Goal: Task Accomplishment & Management: Use online tool/utility

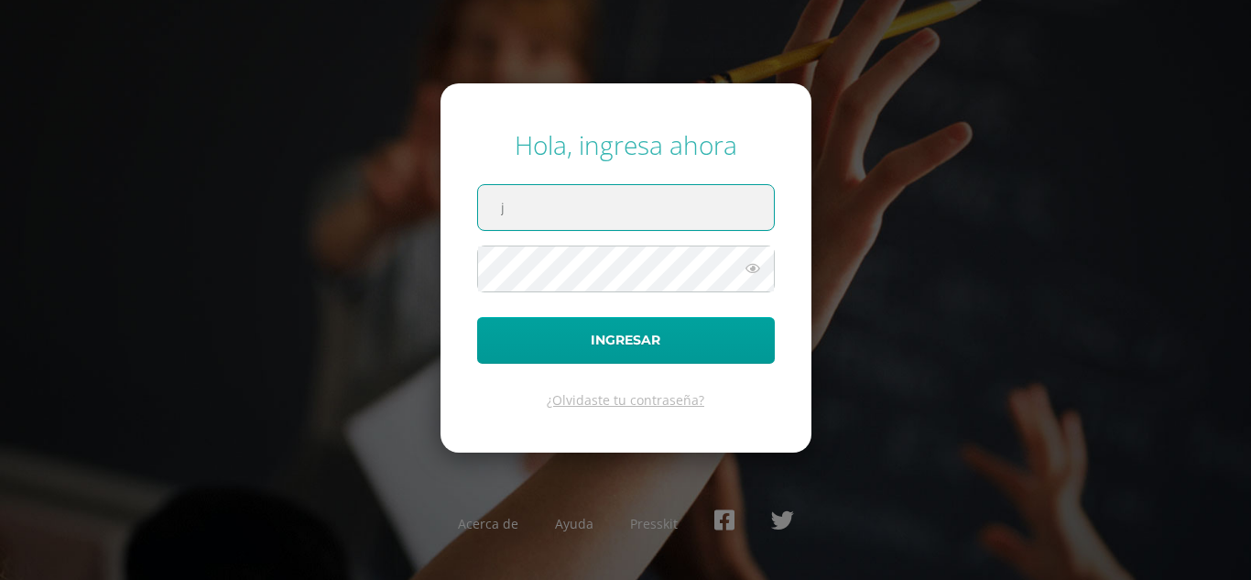
type input "jessicah@cig.edu.gt"
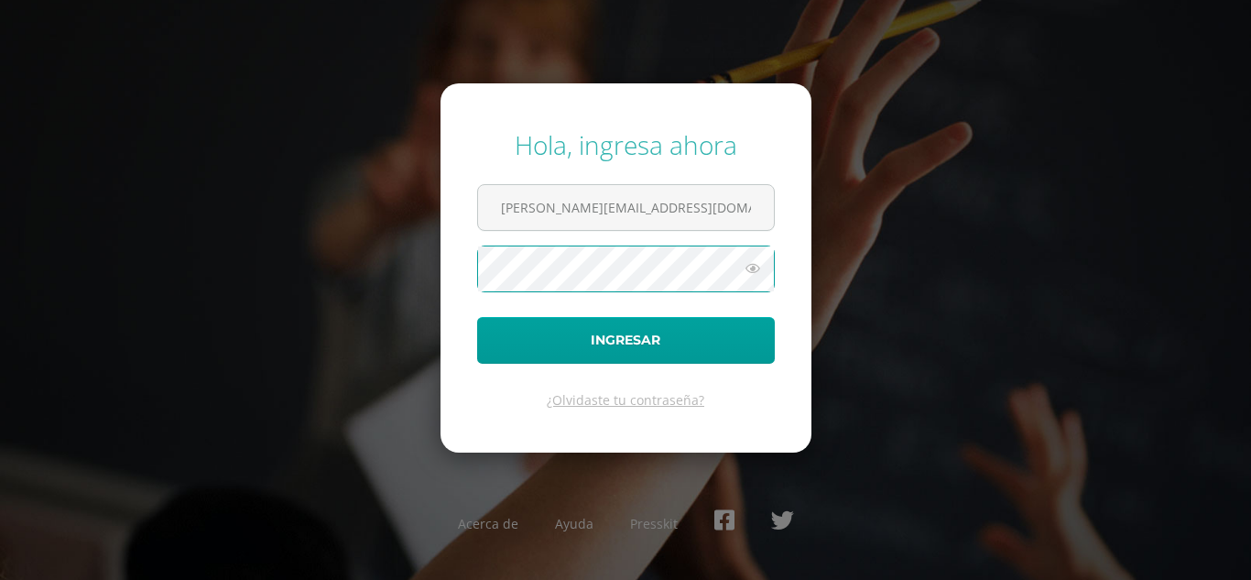
click at [477, 317] on button "Ingresar" at bounding box center [626, 340] width 298 height 47
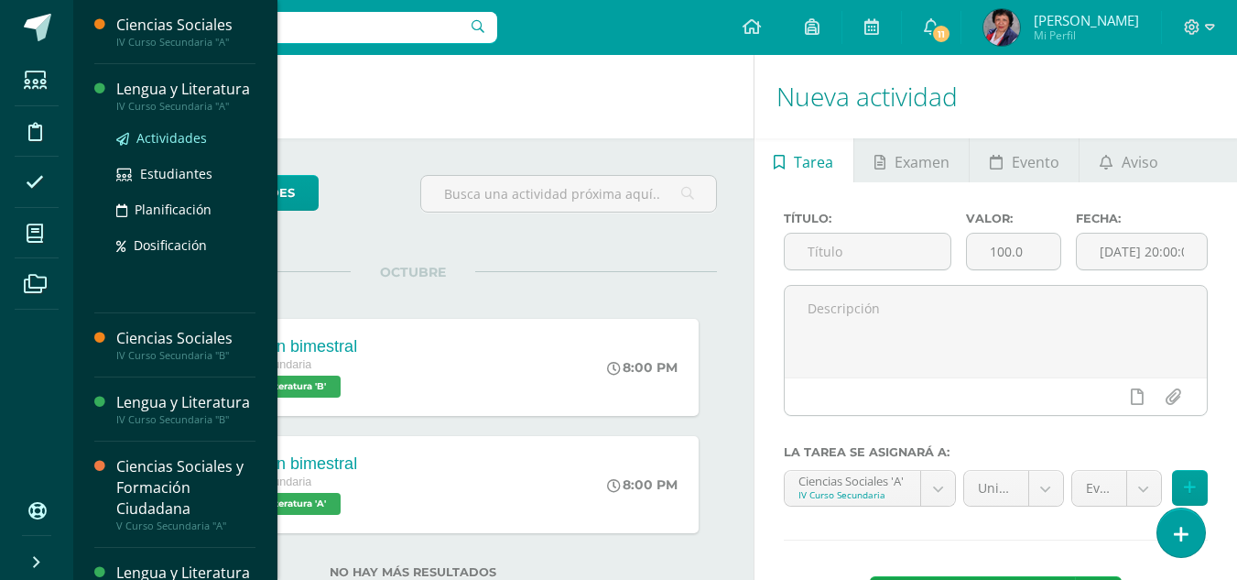
click at [171, 147] on span "Actividades" at bounding box center [171, 137] width 71 height 17
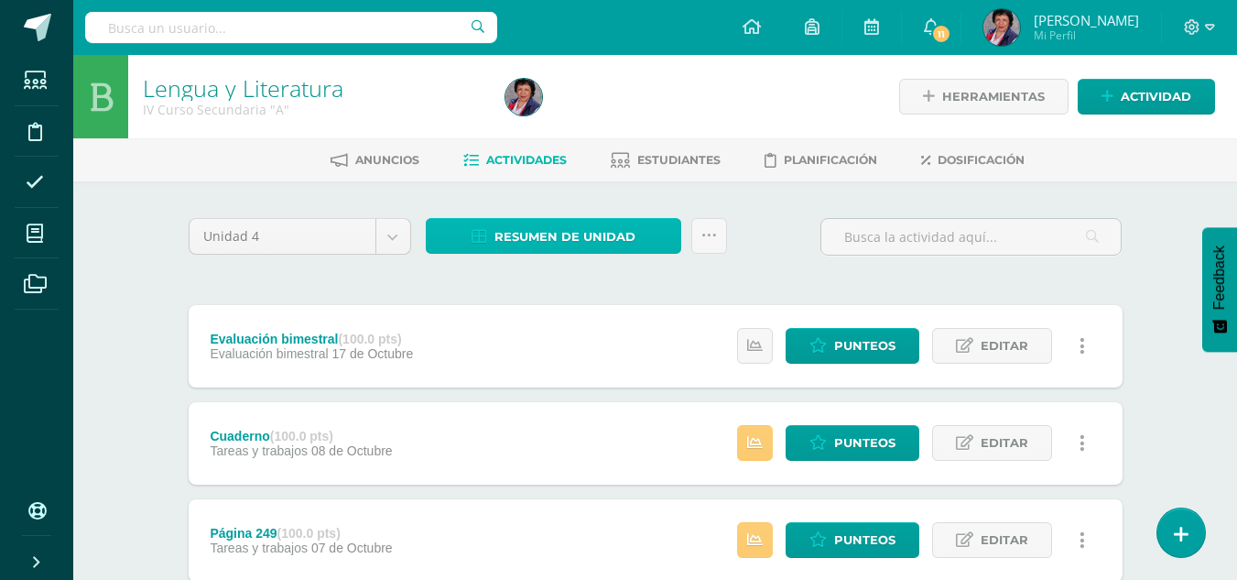
click at [585, 241] on span "Resumen de unidad" at bounding box center [565, 237] width 141 height 34
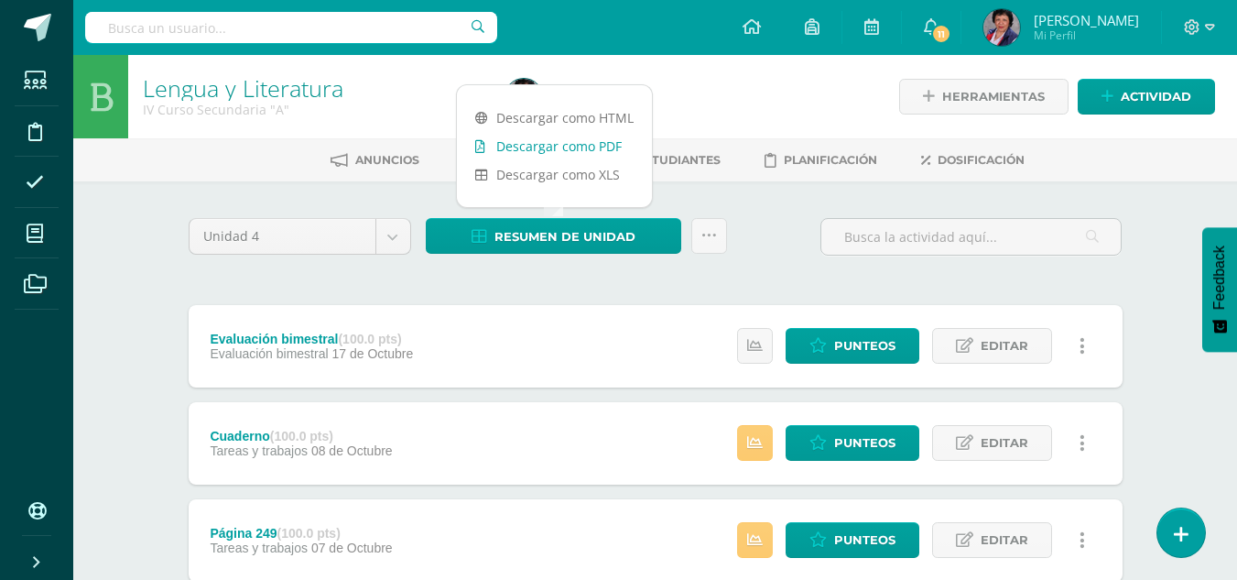
click at [588, 142] on link "Descargar como PDF" at bounding box center [554, 146] width 195 height 28
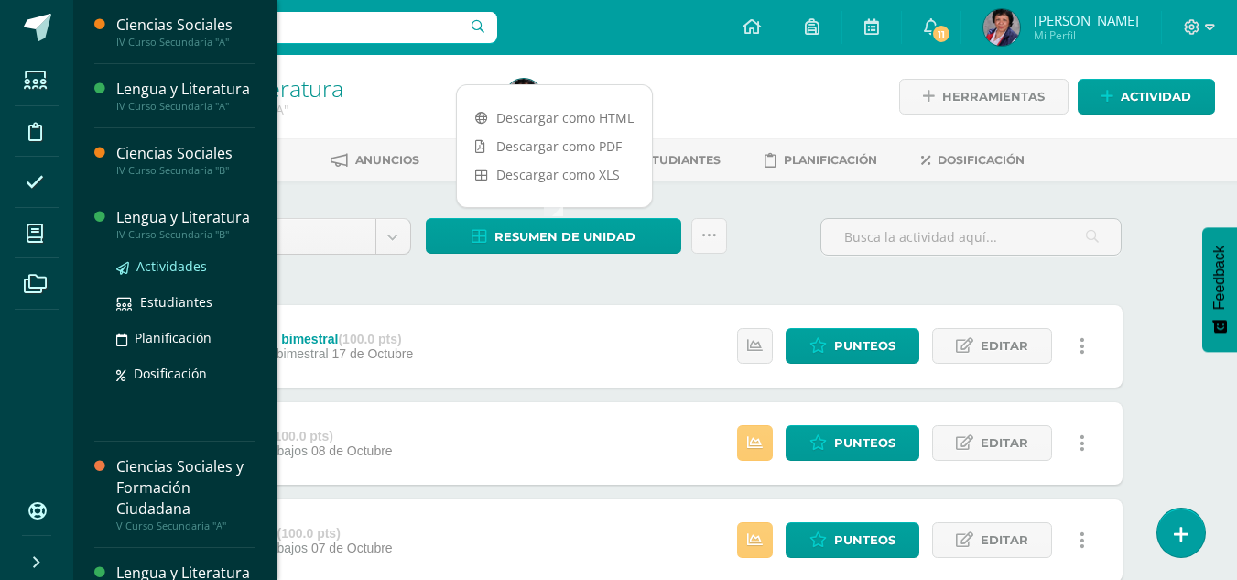
click at [154, 275] on span "Actividades" at bounding box center [171, 265] width 71 height 17
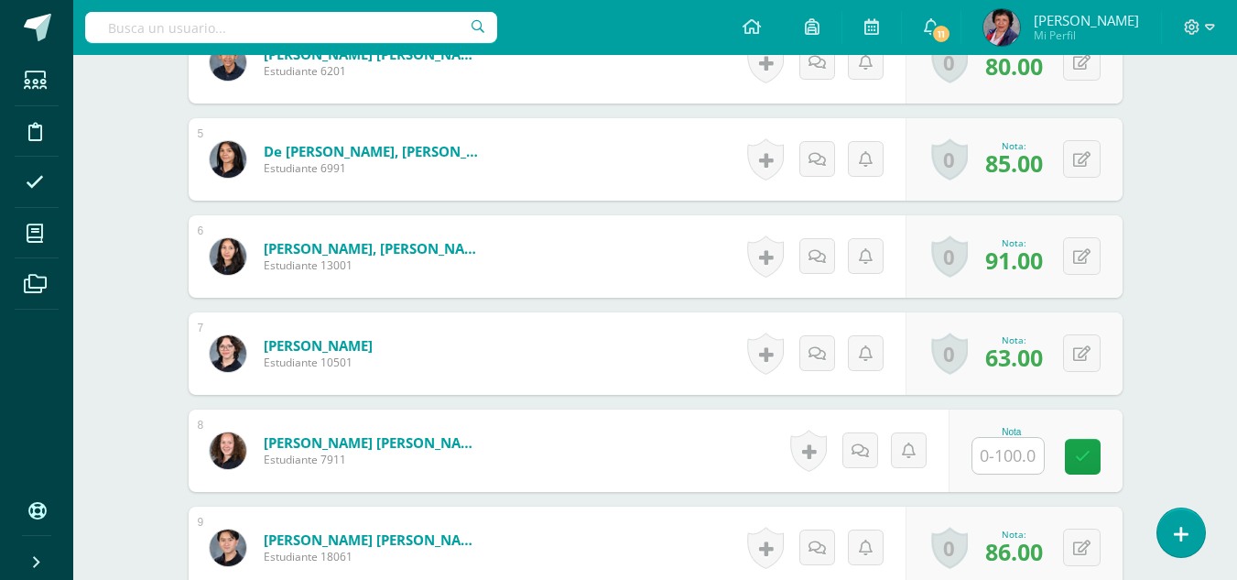
scroll to position [1006, 0]
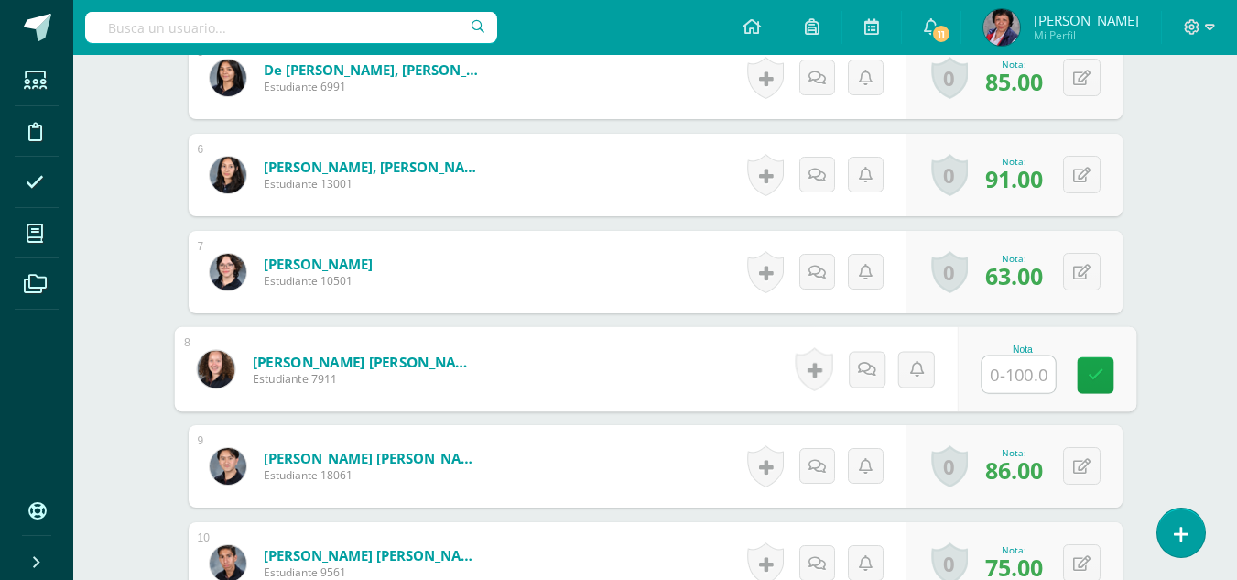
click at [1012, 367] on input "text" at bounding box center [1018, 374] width 73 height 37
type input "83"
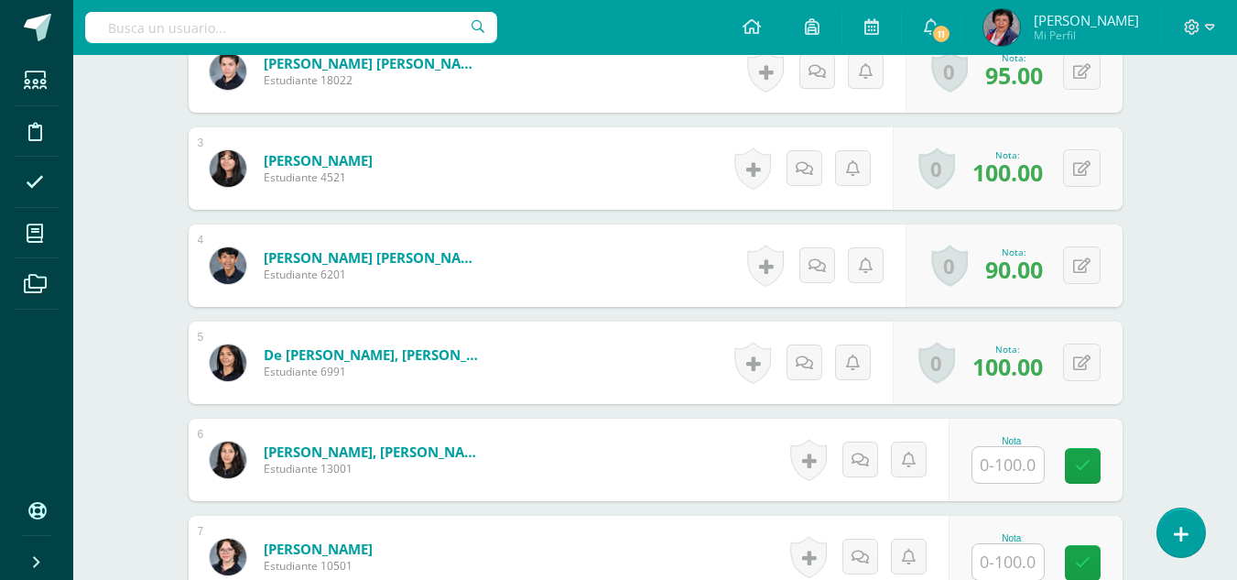
scroll to position [826, 0]
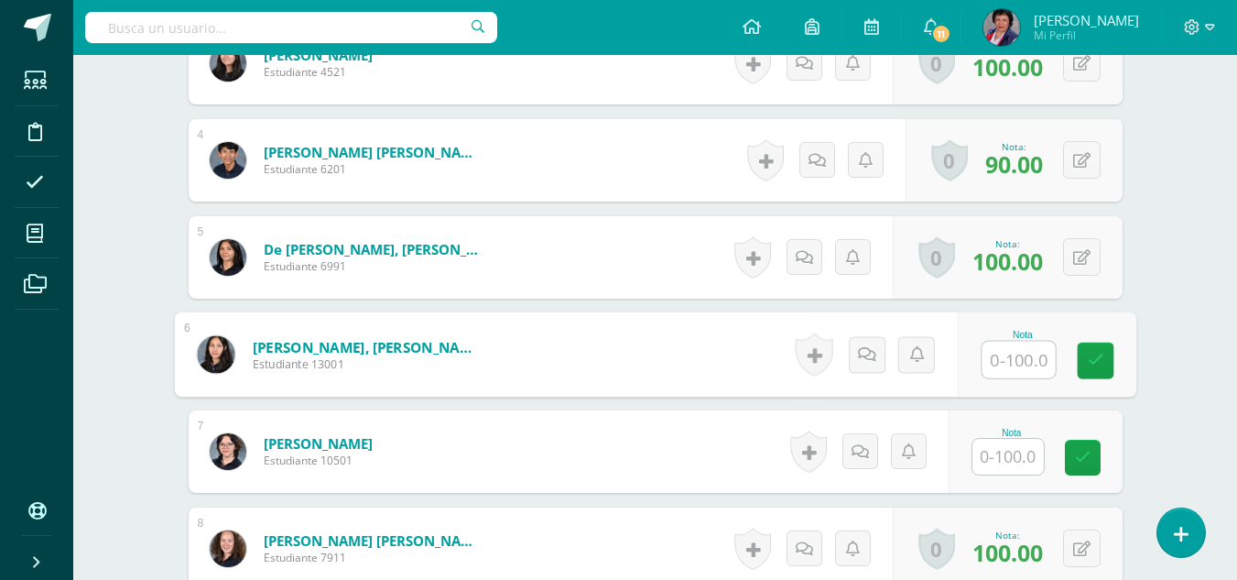
click at [1002, 356] on input "text" at bounding box center [1018, 360] width 73 height 37
type input "0"
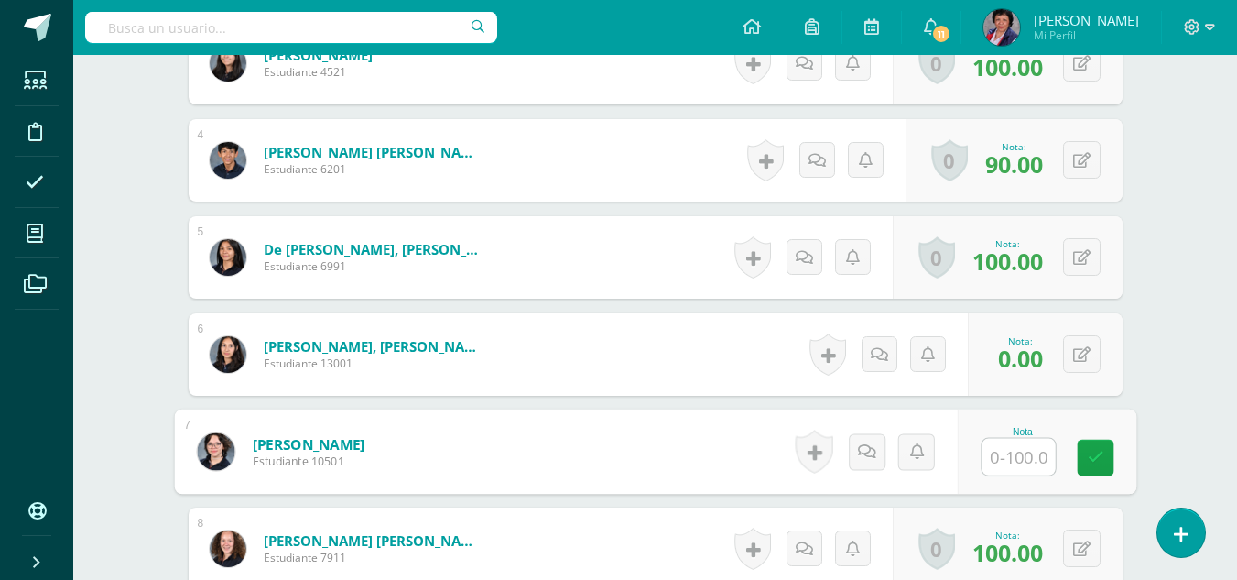
type input "0"
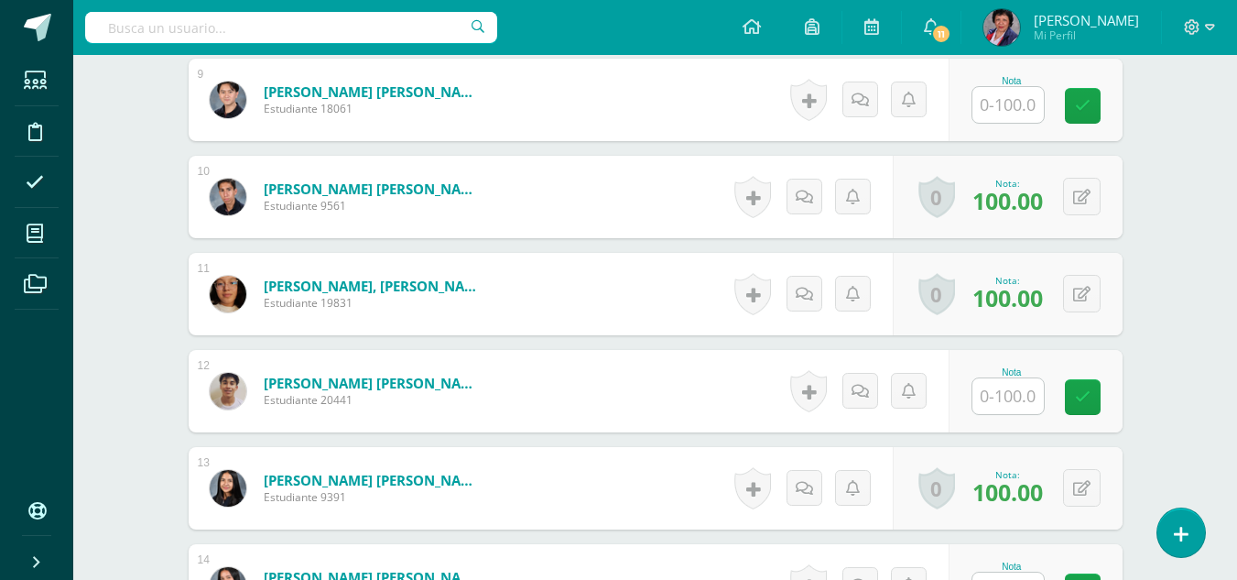
scroll to position [1376, 0]
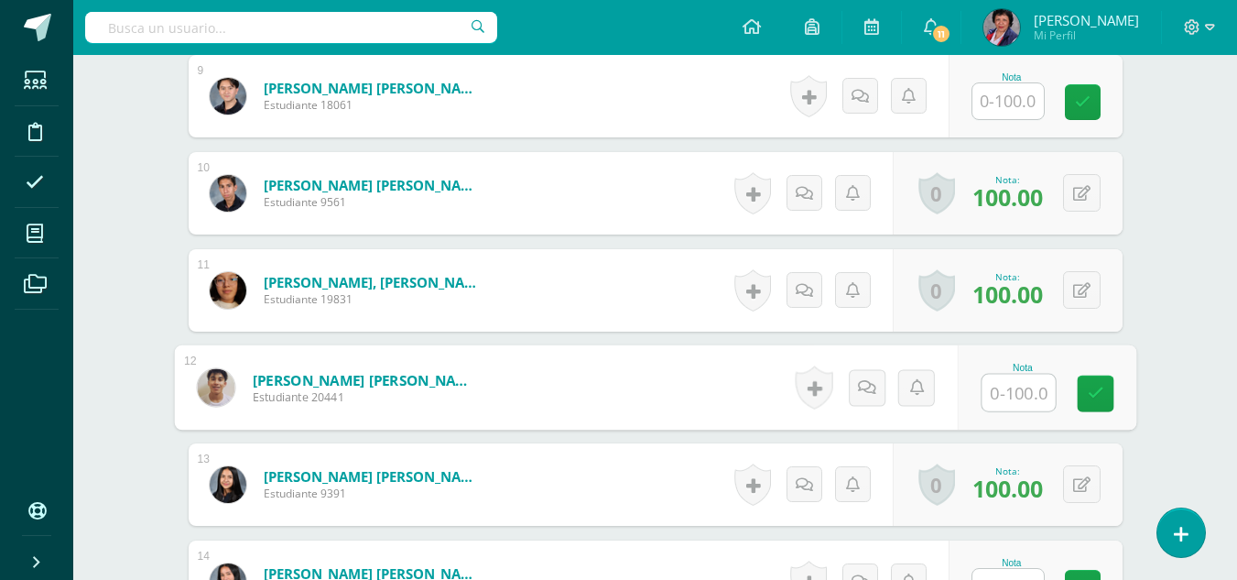
click at [1014, 398] on input "text" at bounding box center [1018, 393] width 73 height 37
type input "0"
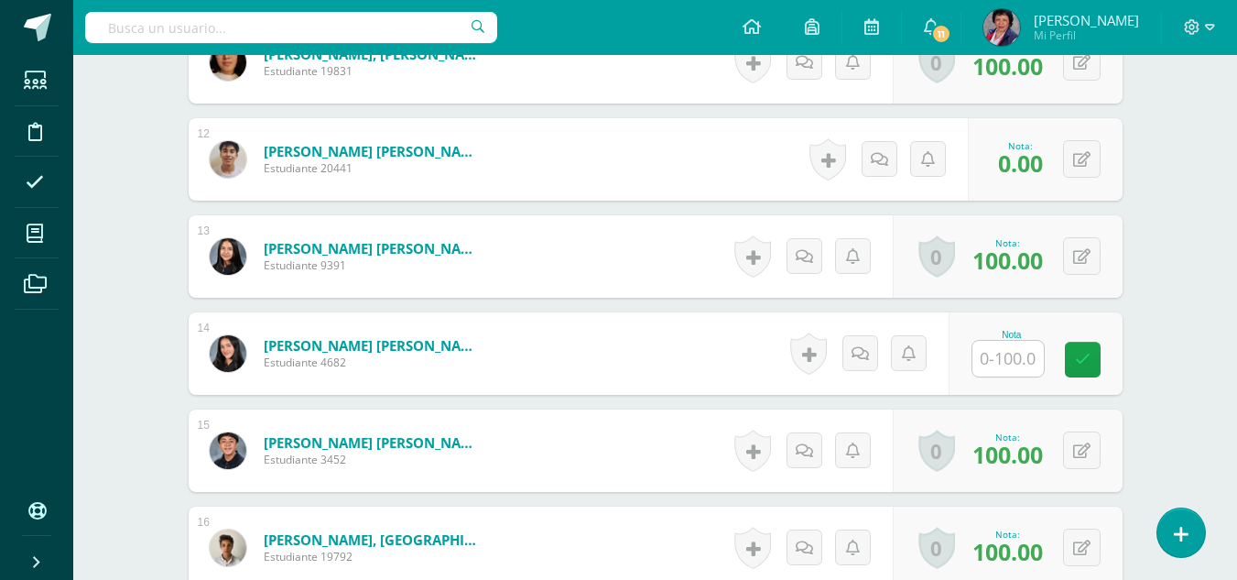
scroll to position [1650, 0]
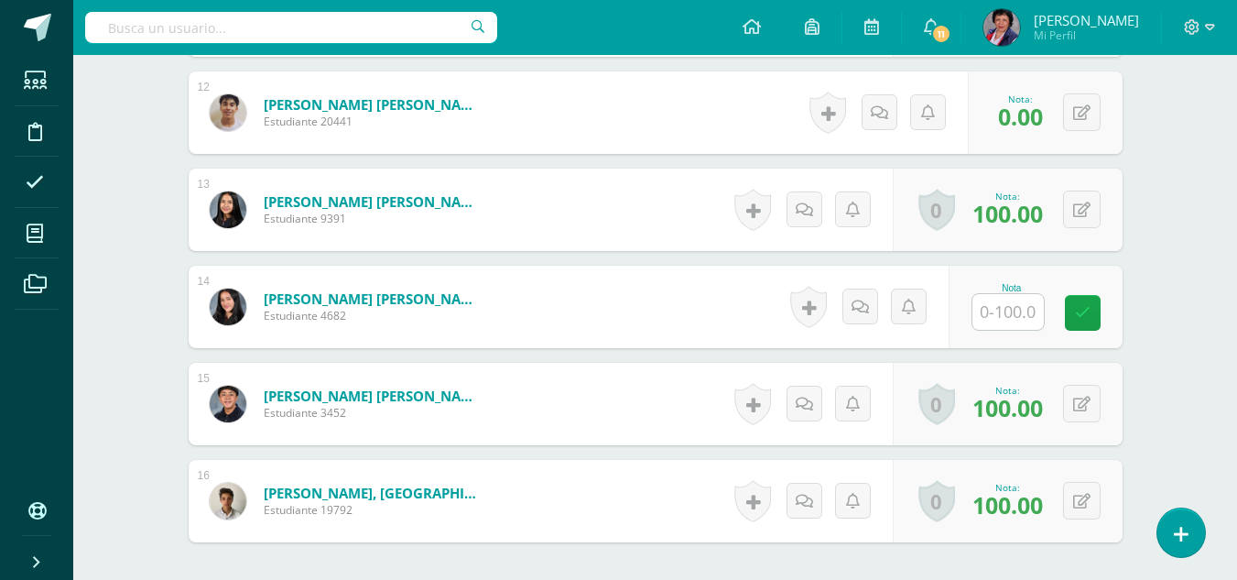
click at [1018, 307] on input "text" at bounding box center [1008, 312] width 71 height 36
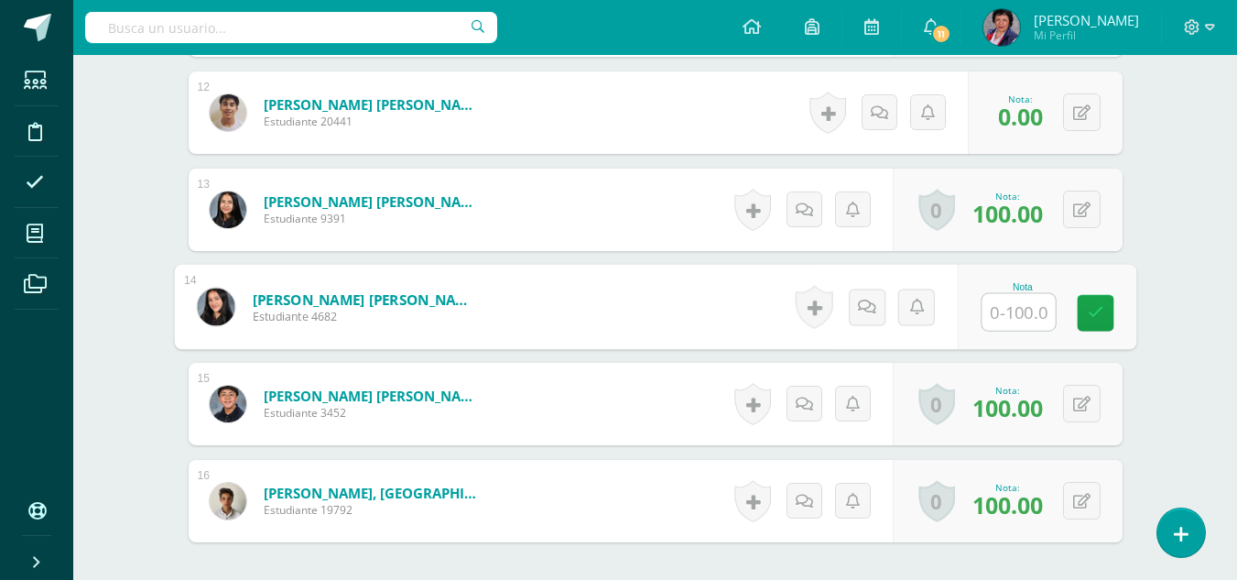
type input "0"
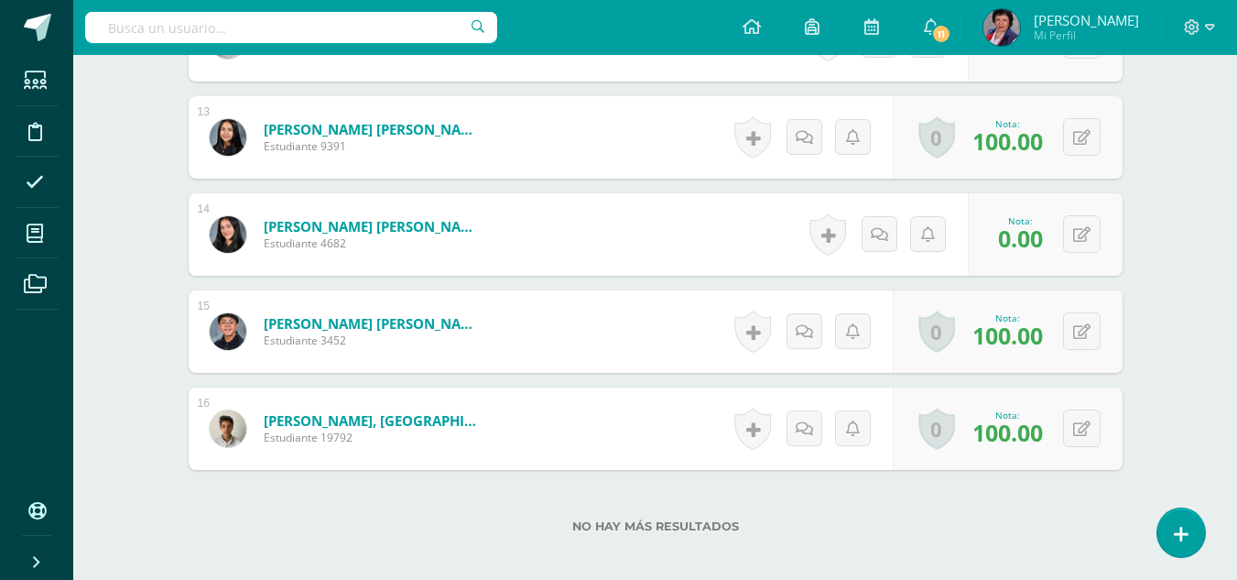
scroll to position [1823, 0]
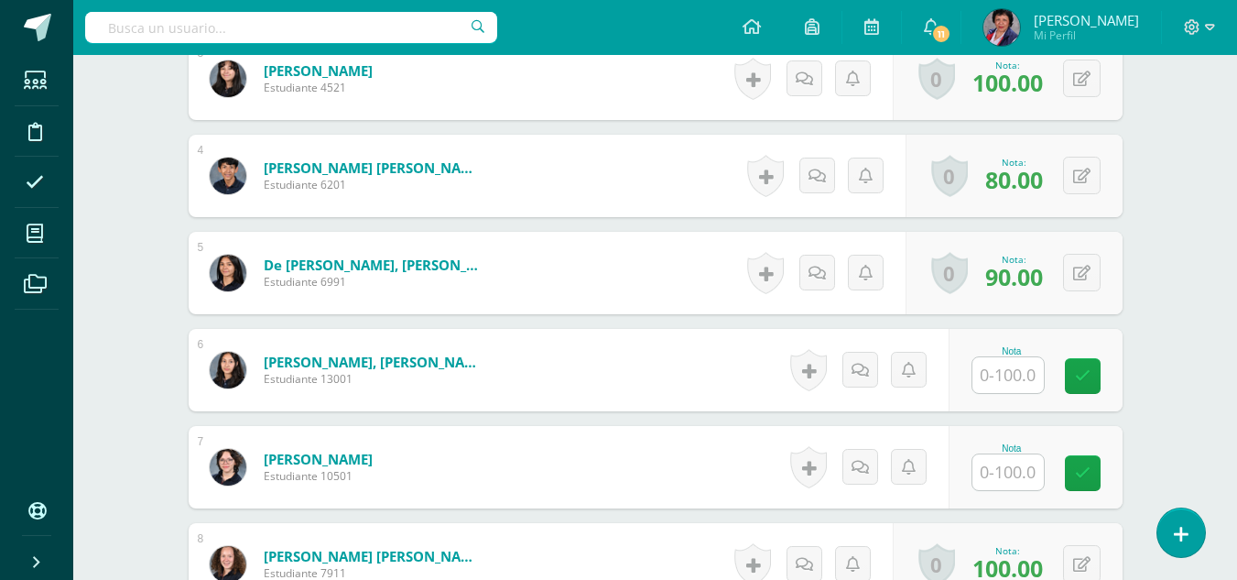
scroll to position [917, 0]
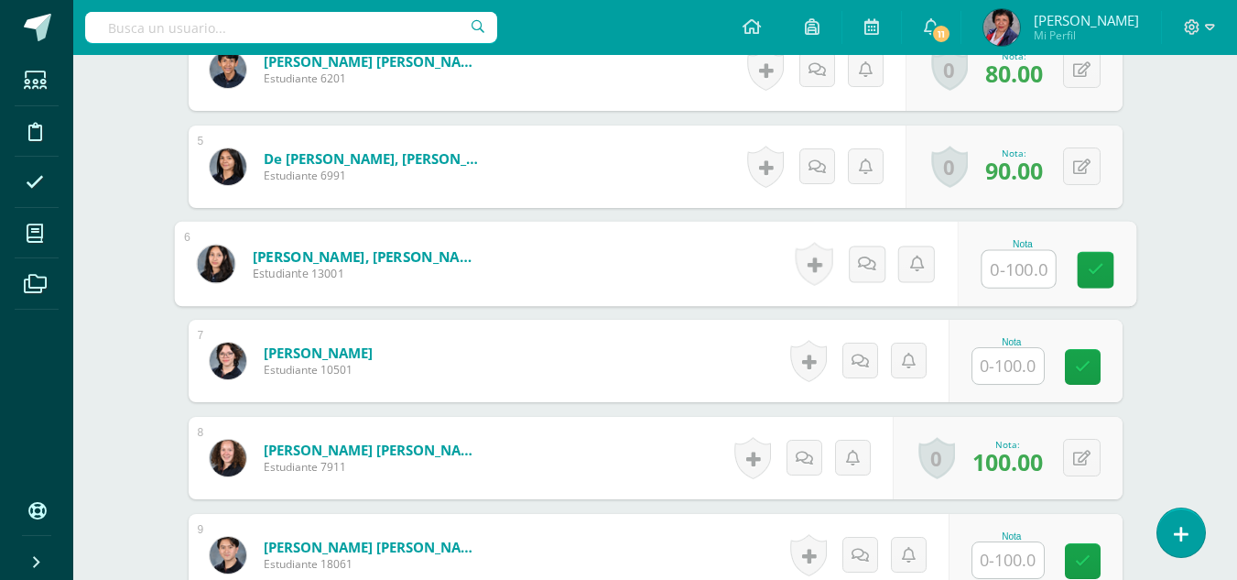
click at [1017, 271] on input "text" at bounding box center [1018, 269] width 73 height 37
type input "0"
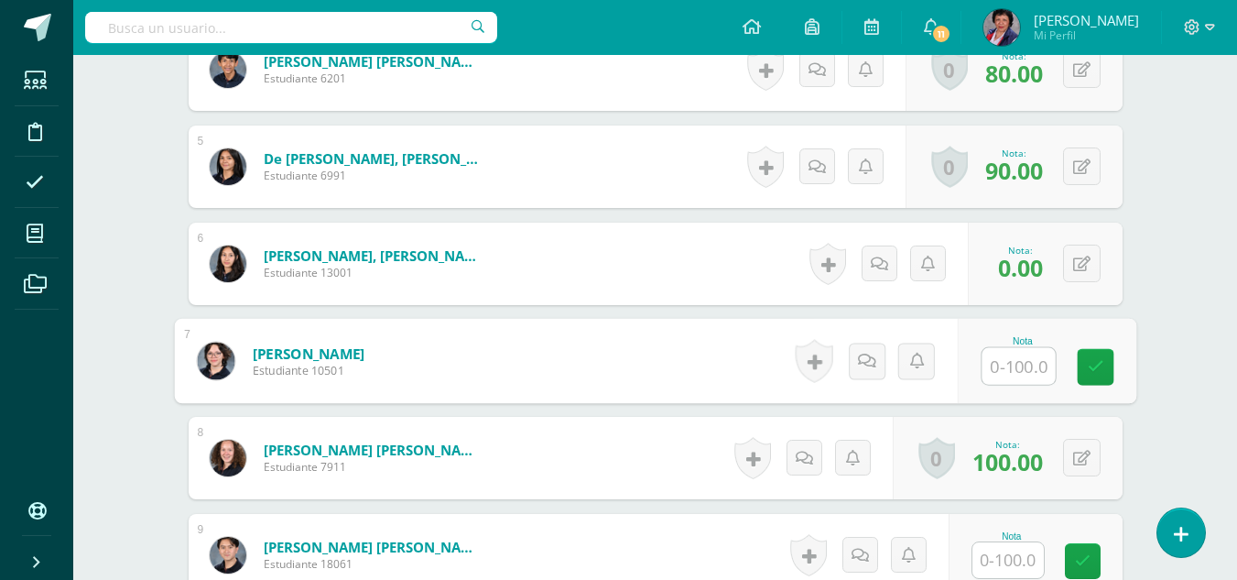
type input "0"
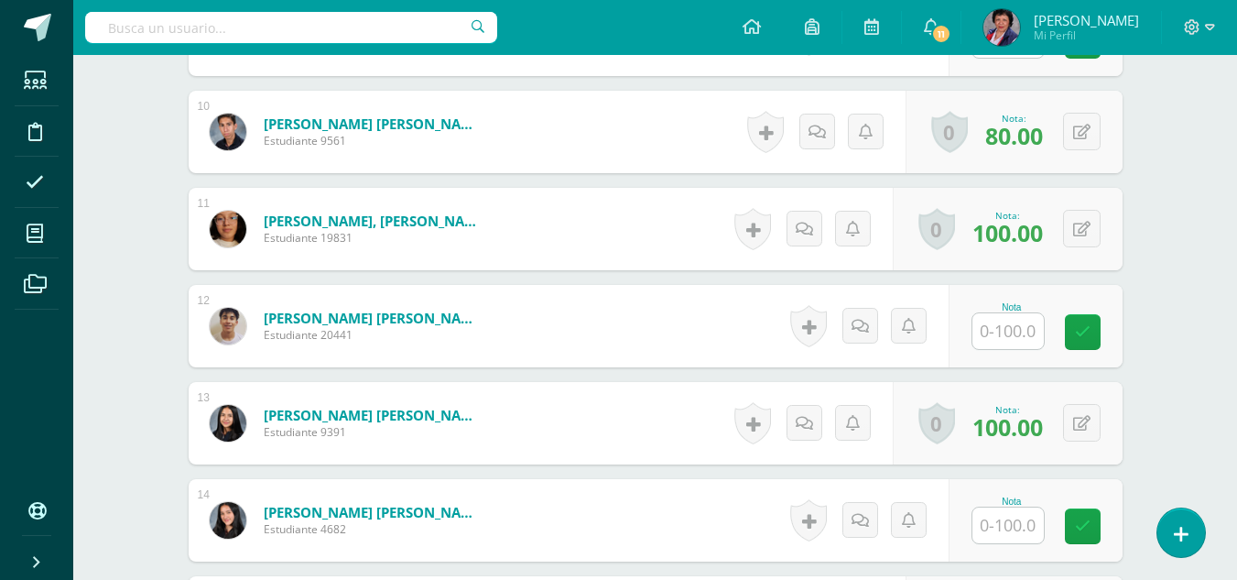
scroll to position [1467, 0]
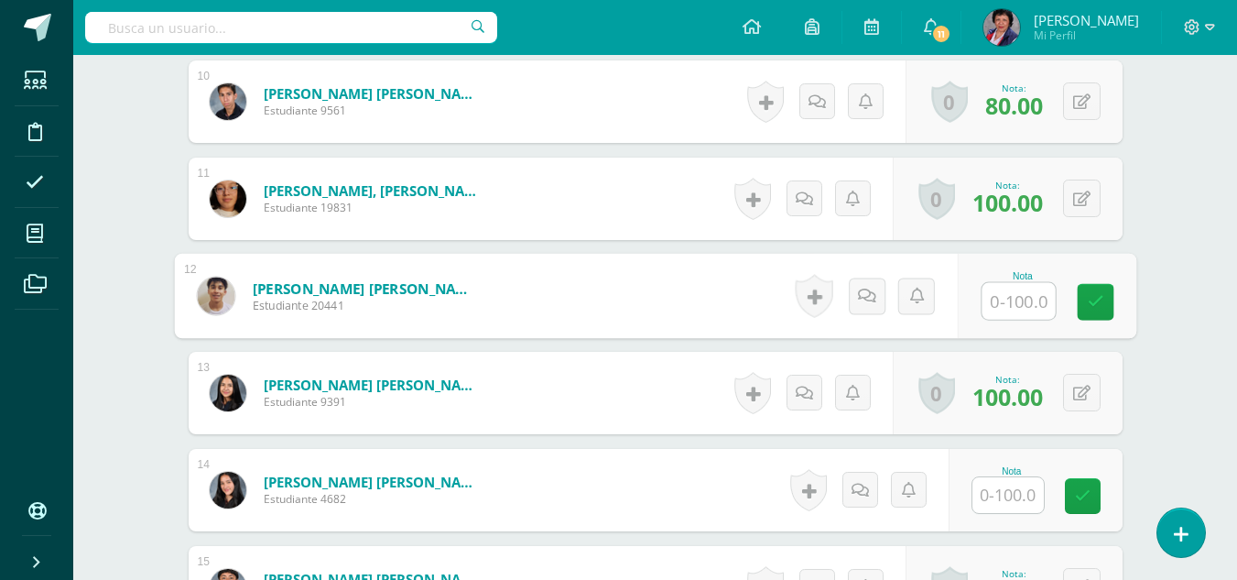
click at [1003, 299] on input "text" at bounding box center [1018, 301] width 73 height 37
type input "0"
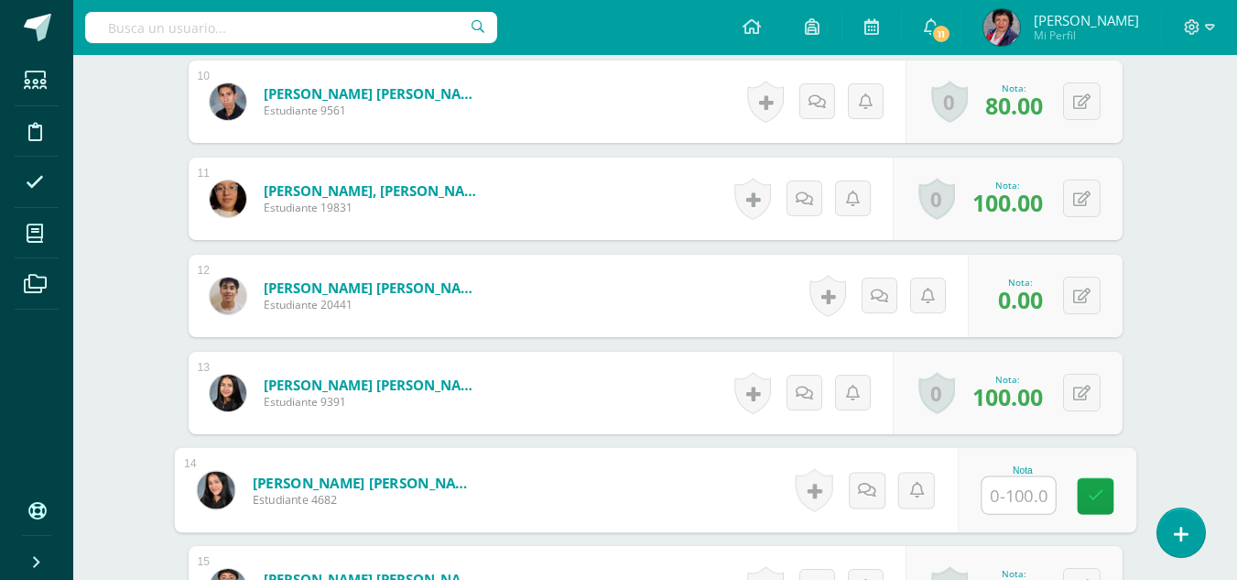
click at [1008, 500] on input "text" at bounding box center [1018, 495] width 73 height 37
type input "0"
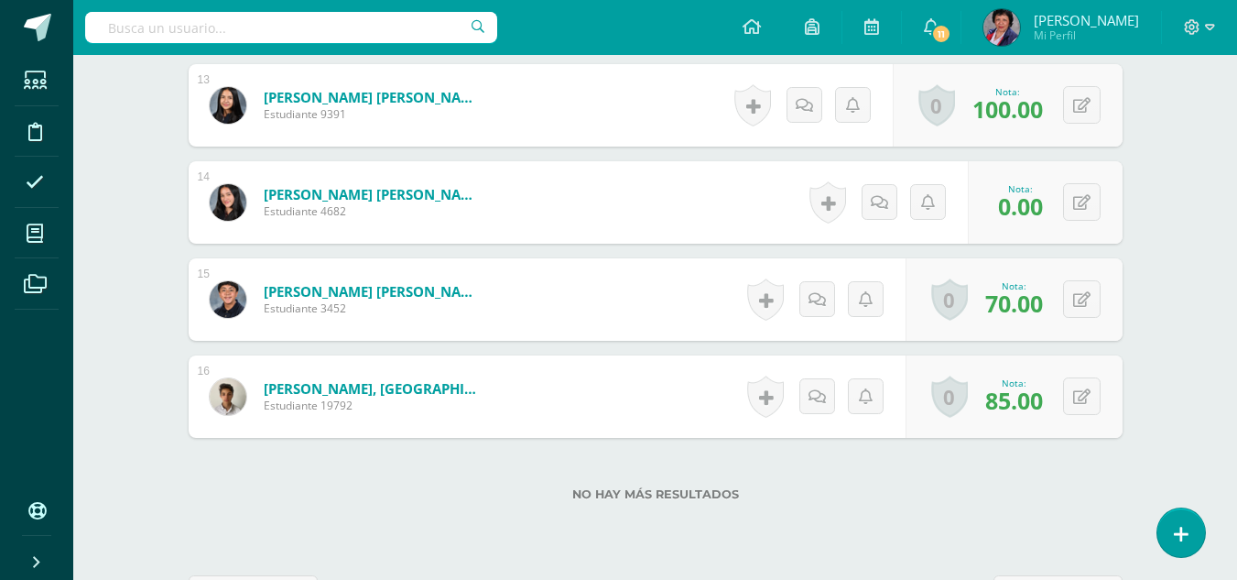
scroll to position [1823, 0]
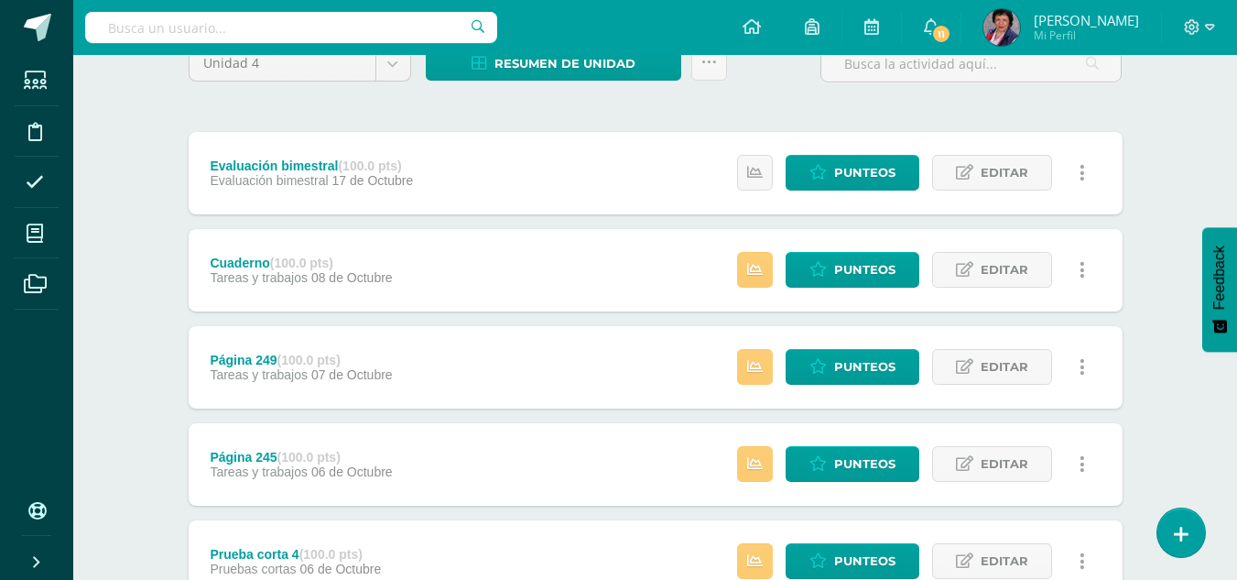
scroll to position [366, 0]
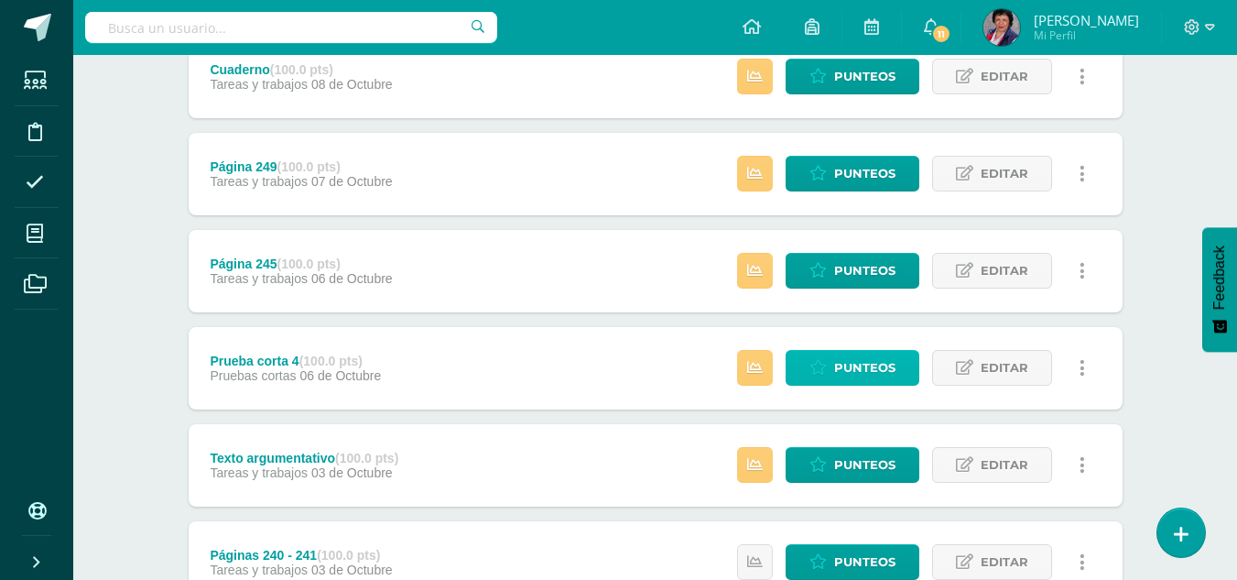
click at [849, 368] on span "Punteos" at bounding box center [864, 368] width 61 height 34
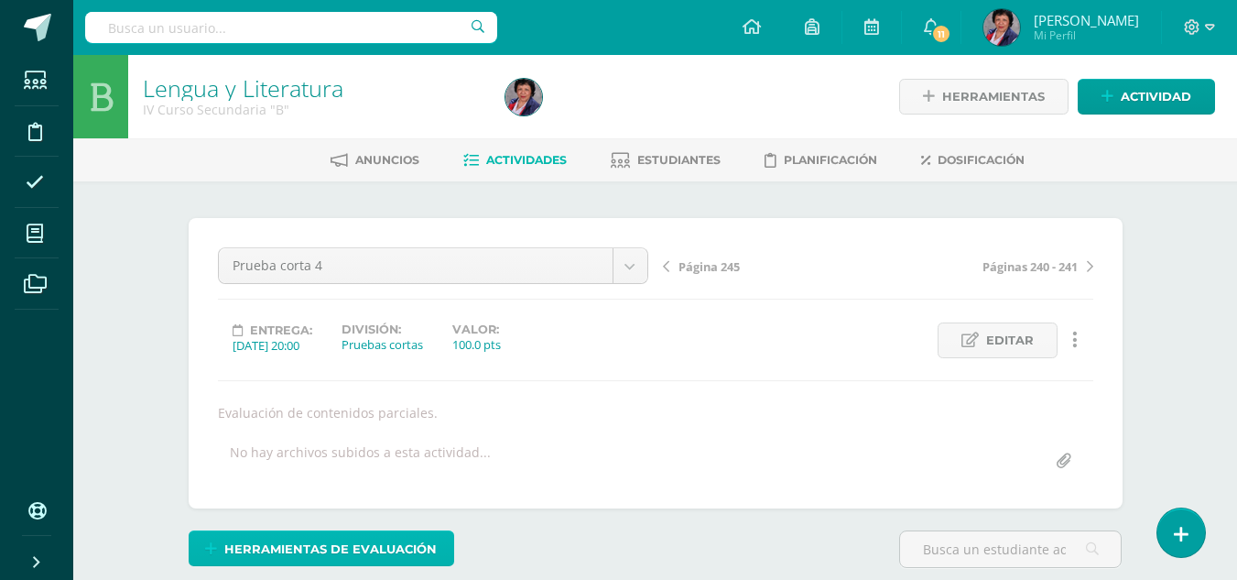
click at [346, 550] on span "Herramientas de evaluación" at bounding box center [330, 549] width 212 height 34
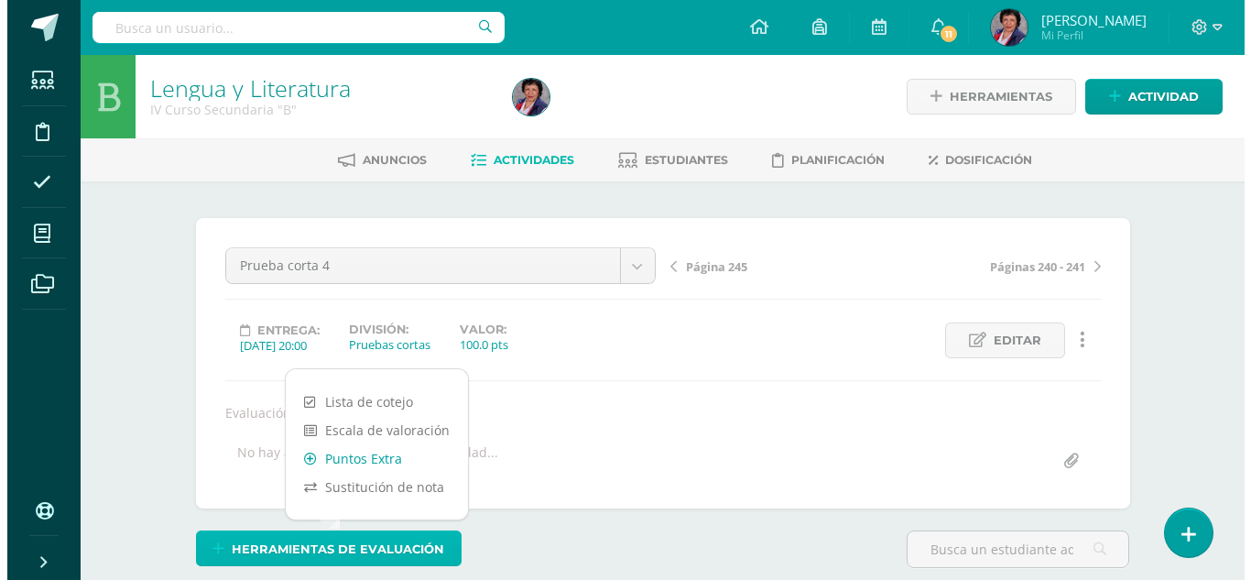
scroll to position [1, 0]
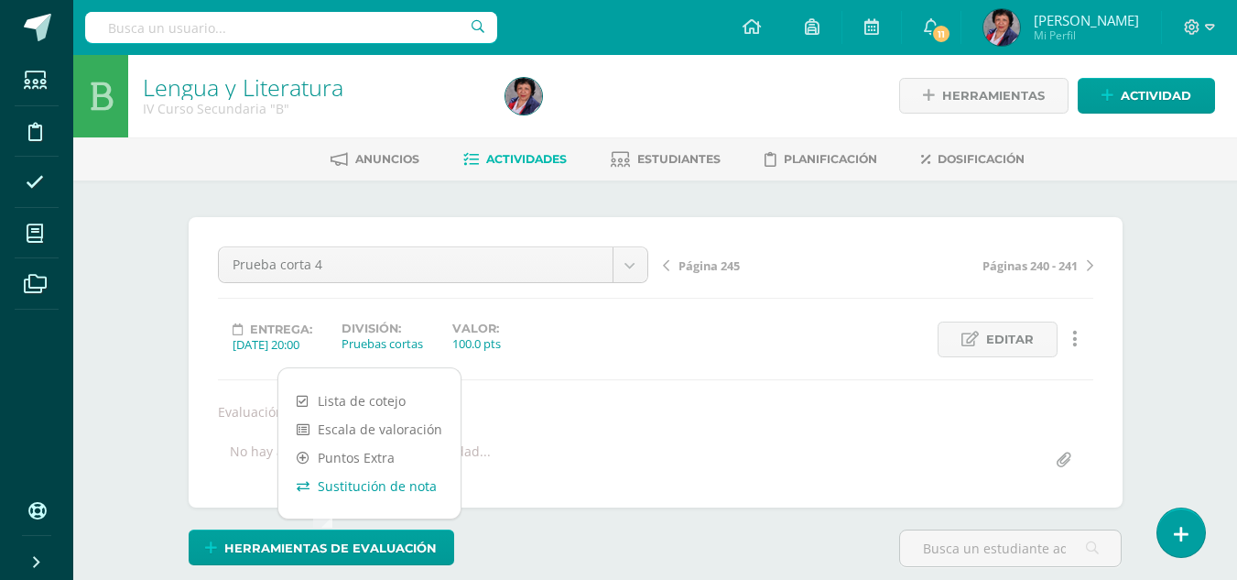
click at [358, 483] on link "Sustitución de nota" at bounding box center [369, 486] width 182 height 28
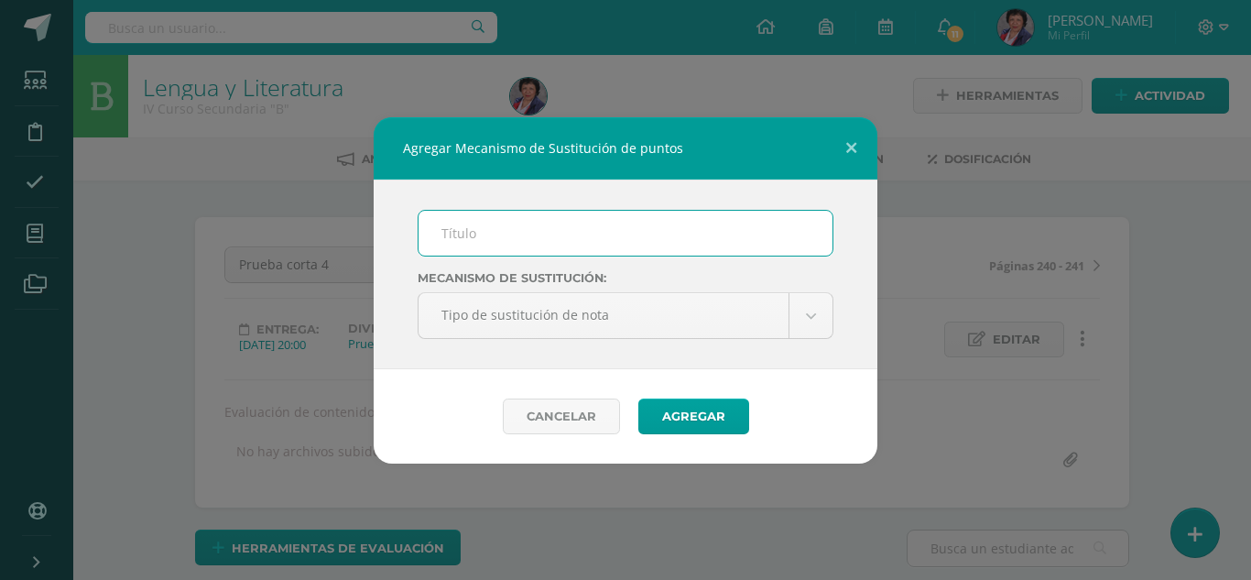
scroll to position [2, 0]
type input "PMA de la prueba corta"
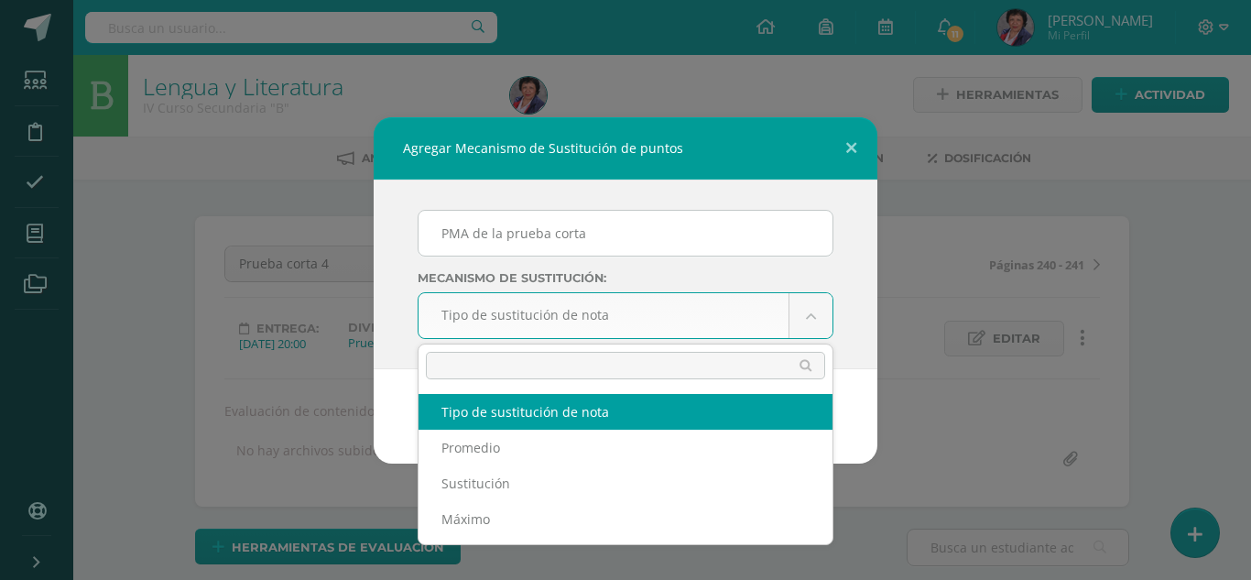
drag, startPoint x: 544, startPoint y: 314, endPoint x: 561, endPoint y: 322, distance: 19.3
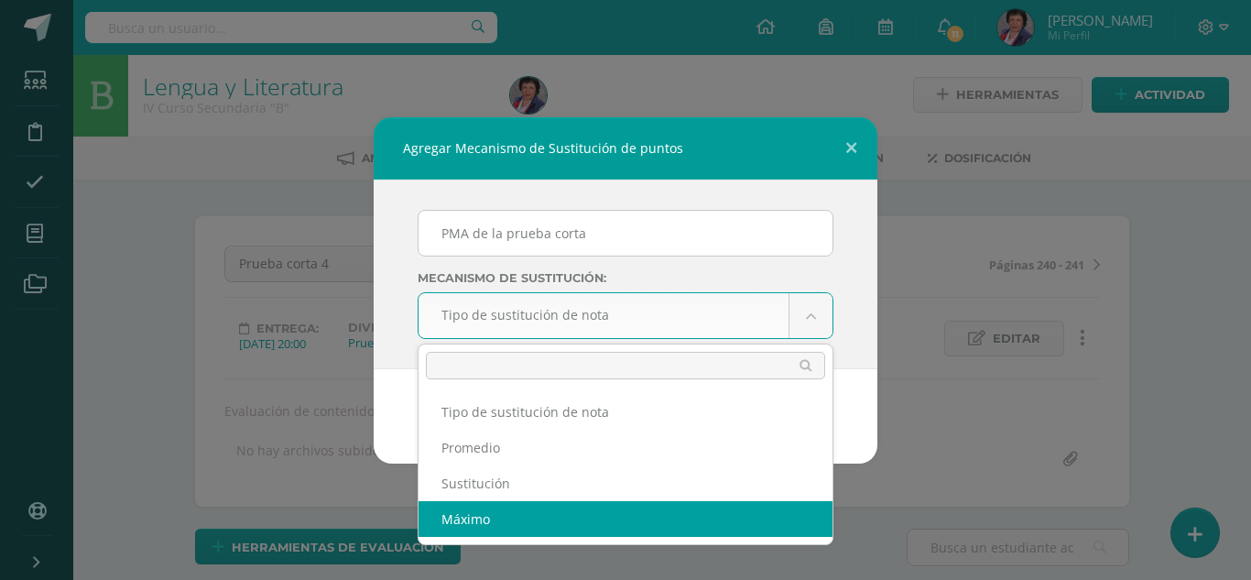
select select "maximum"
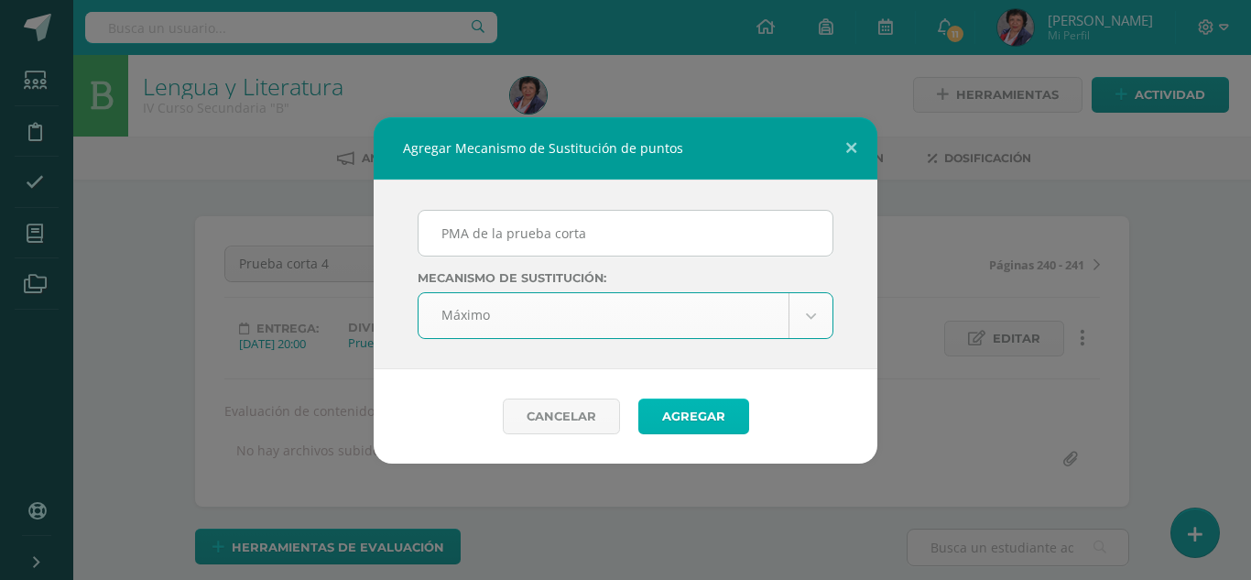
click at [672, 412] on button "Agregar" at bounding box center [693, 416] width 111 height 36
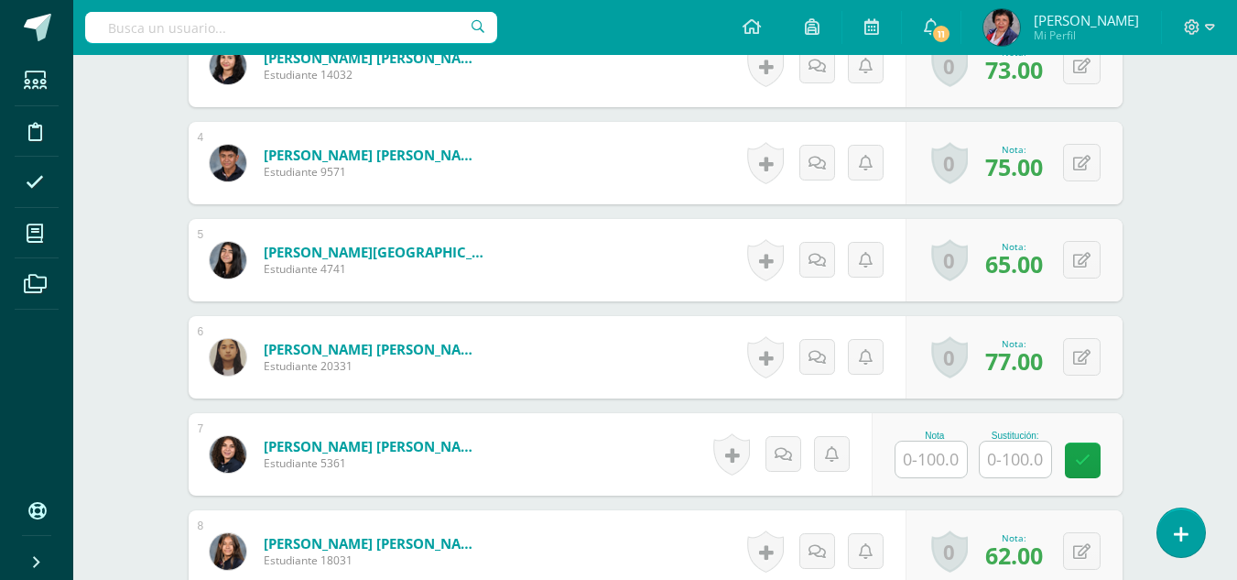
scroll to position [898, 0]
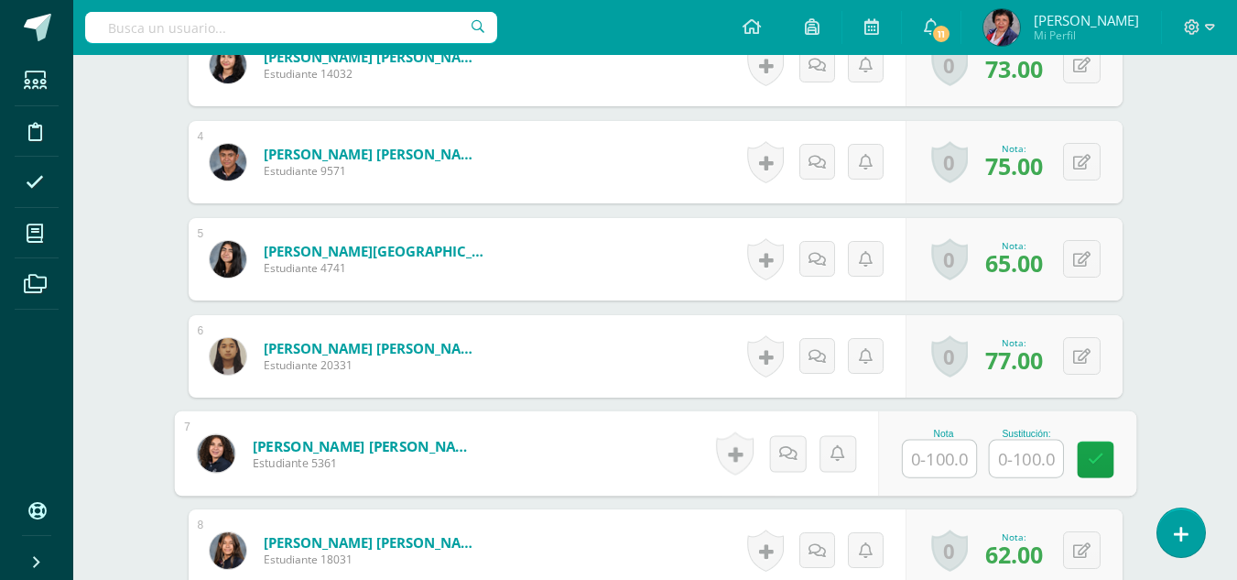
click at [942, 456] on input "text" at bounding box center [939, 459] width 73 height 37
type input "65"
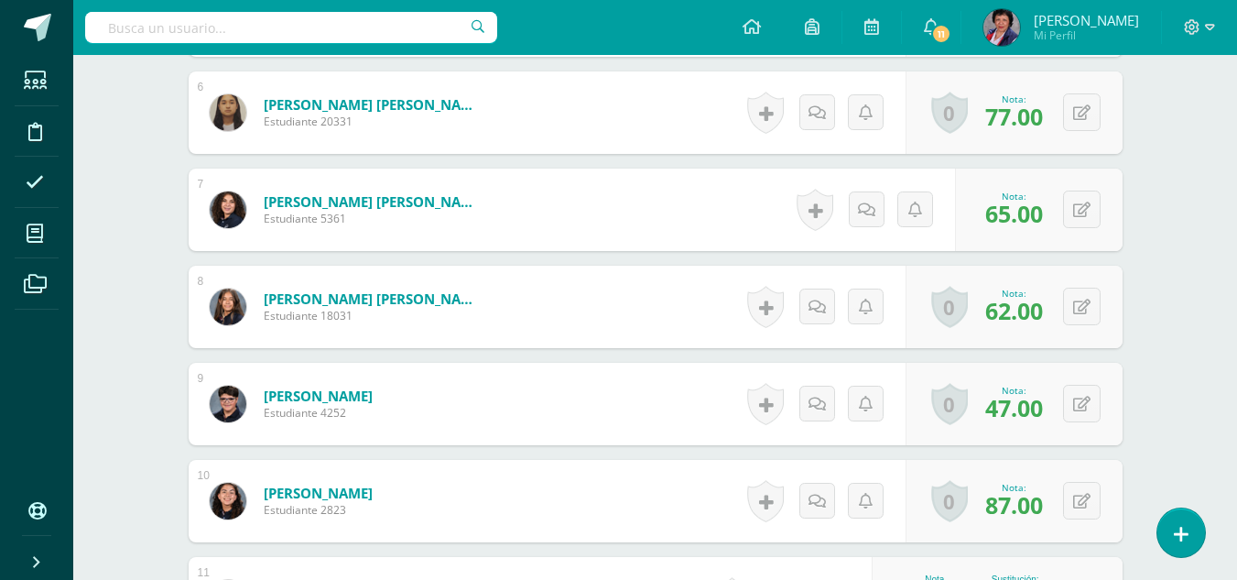
scroll to position [1264, 0]
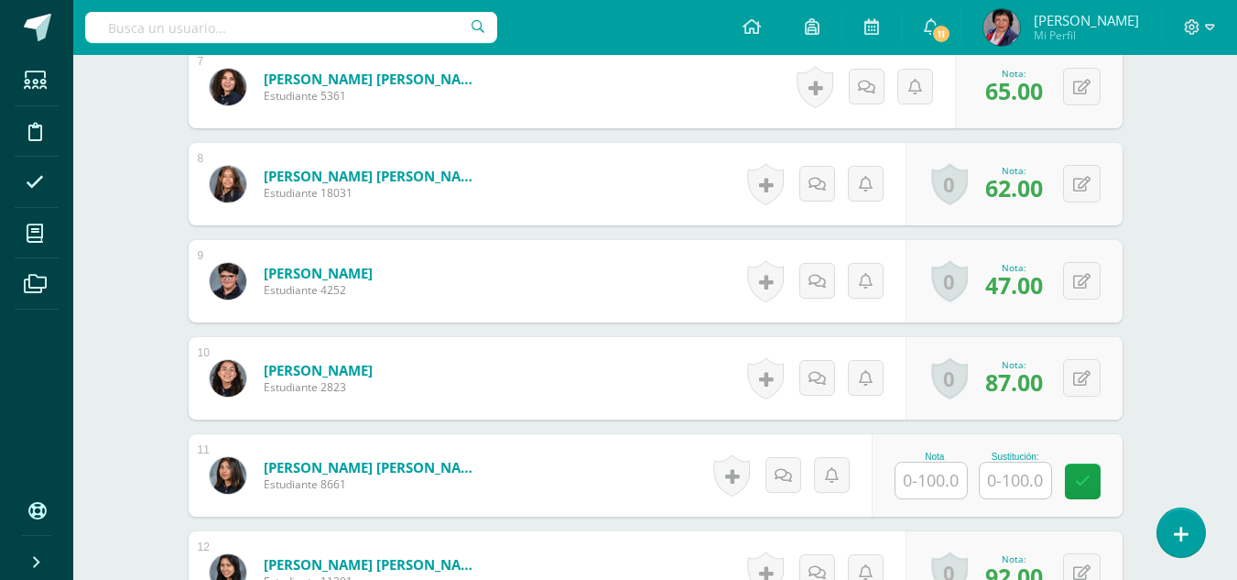
click at [940, 484] on input "text" at bounding box center [931, 481] width 71 height 36
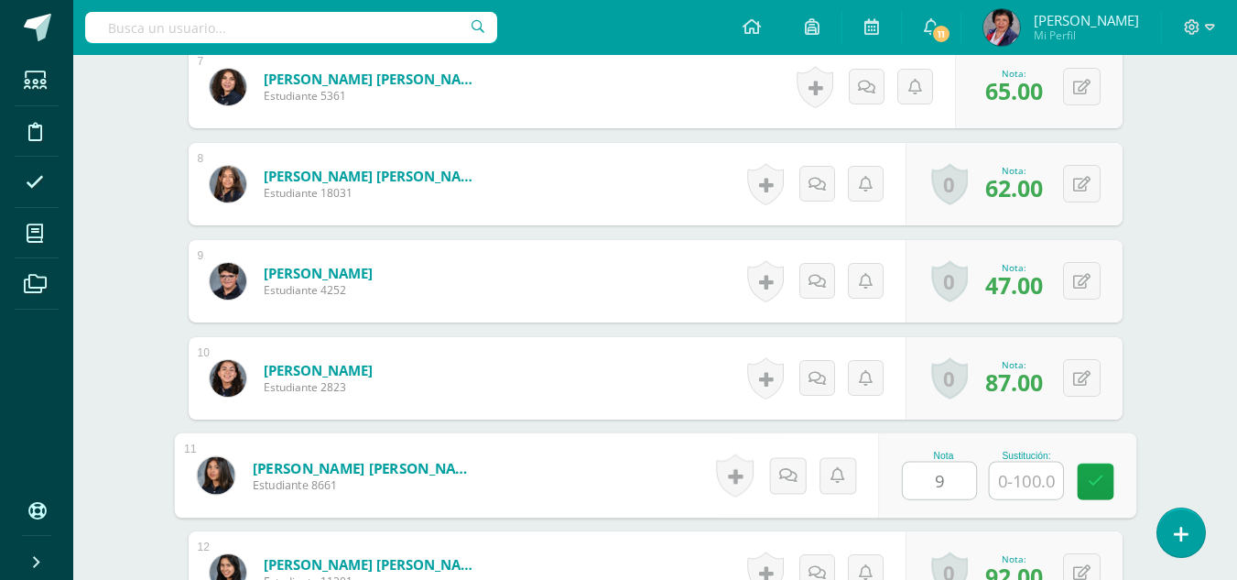
type input "94"
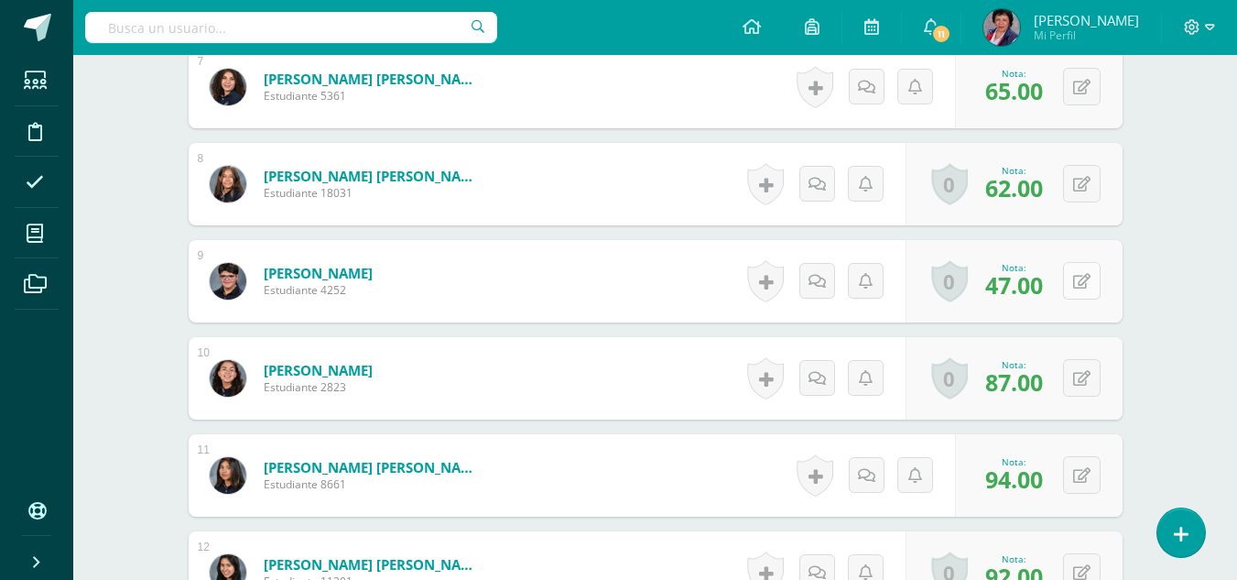
click at [1075, 287] on button at bounding box center [1082, 281] width 38 height 38
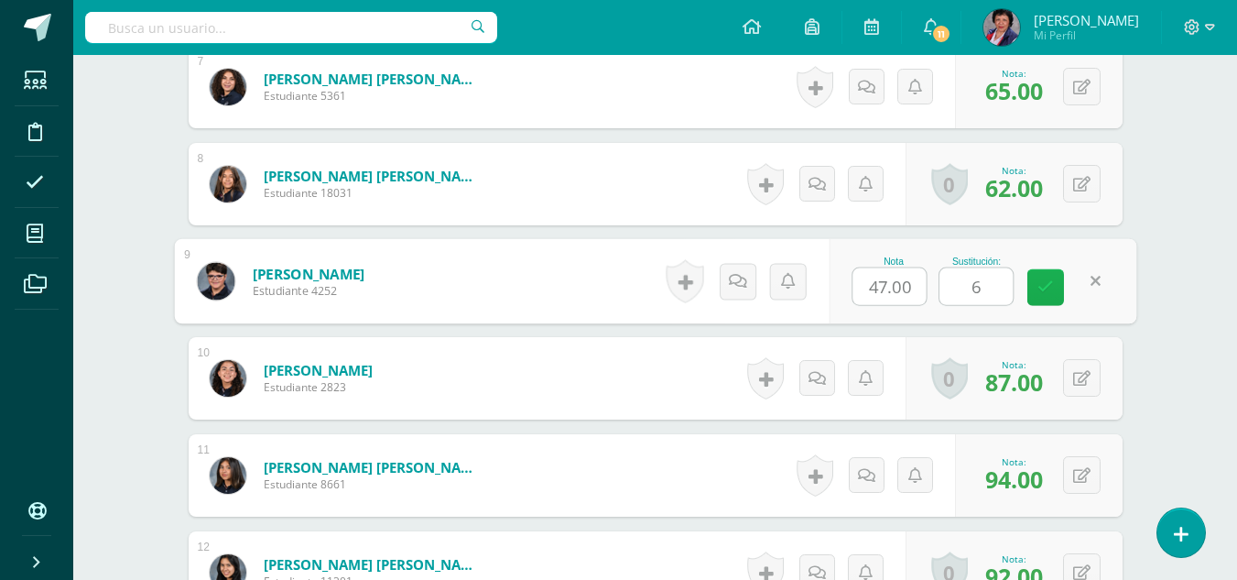
type input "60"
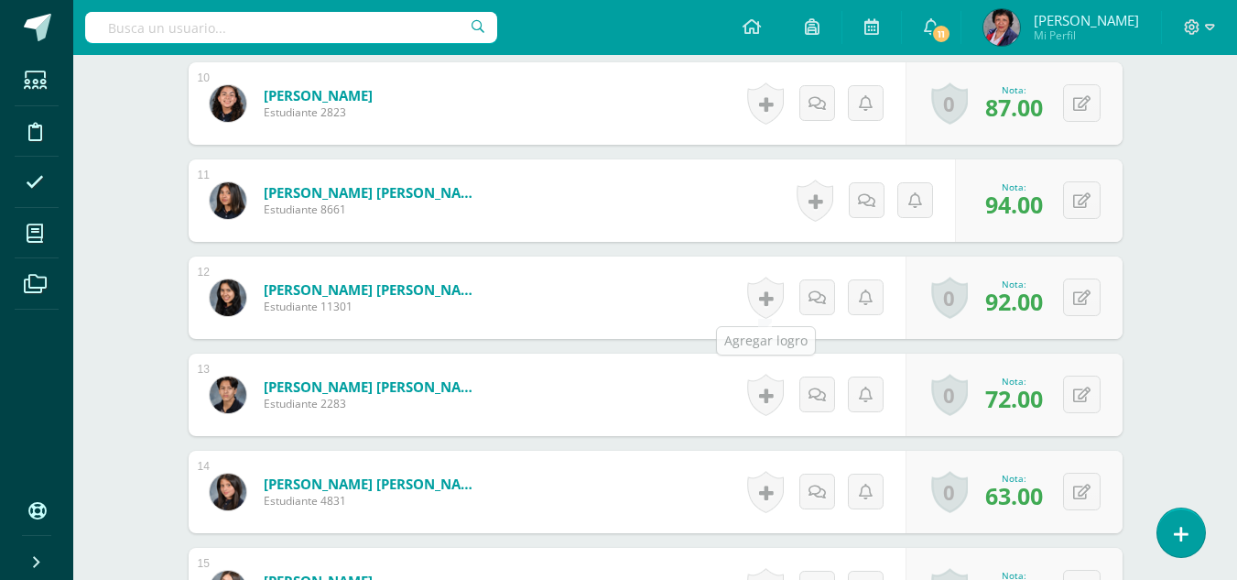
scroll to position [1722, 0]
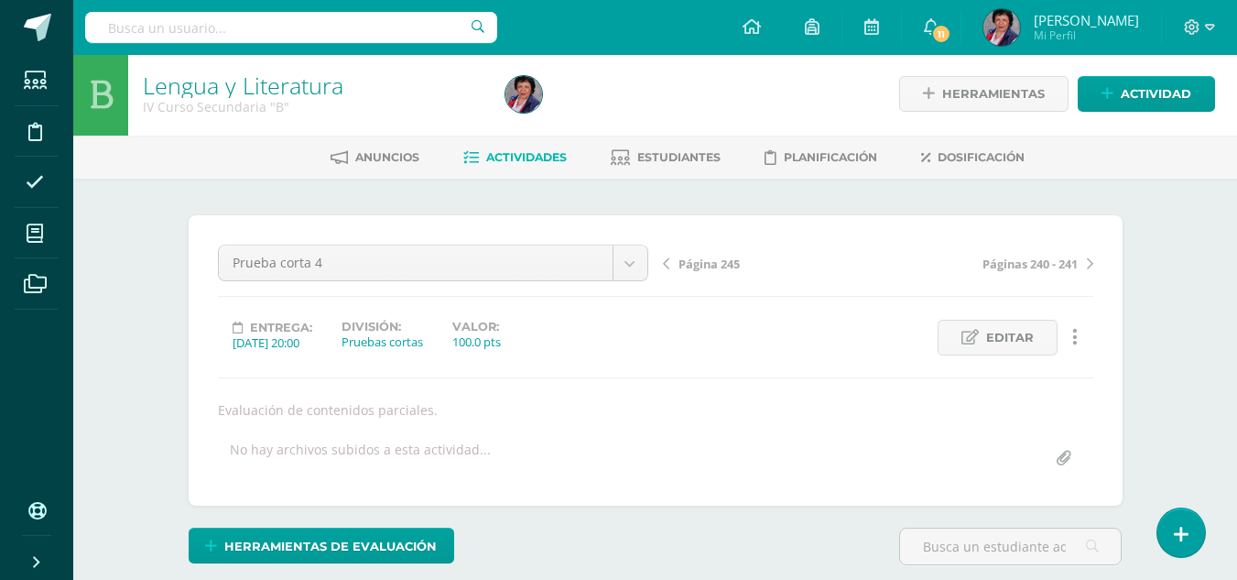
scroll to position [4, 0]
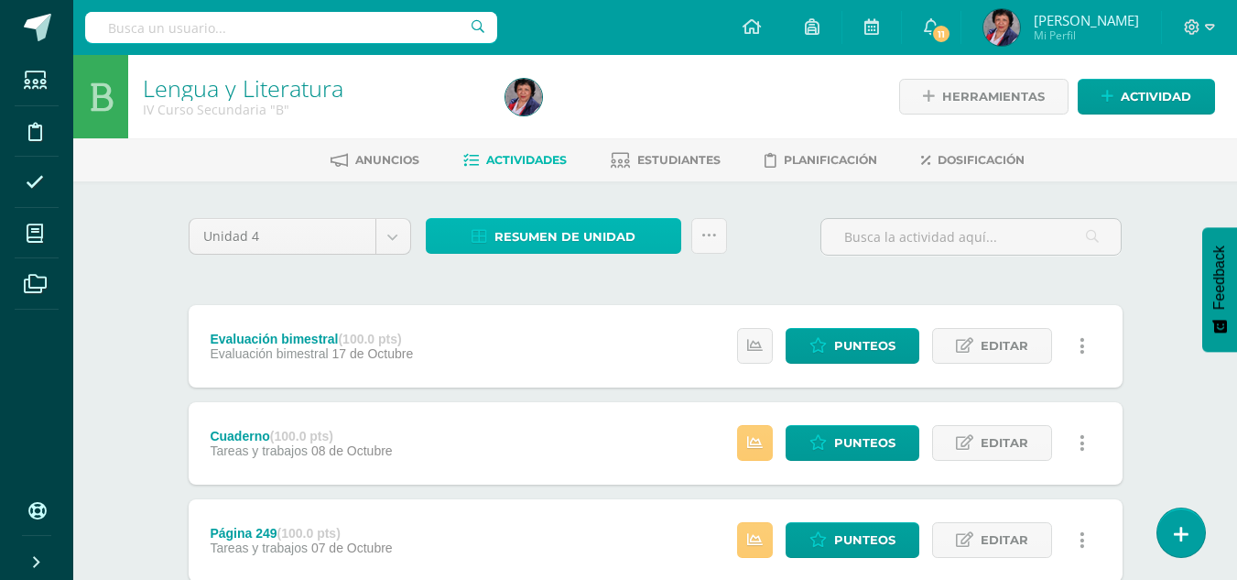
click at [566, 237] on span "Resumen de unidad" at bounding box center [565, 237] width 141 height 34
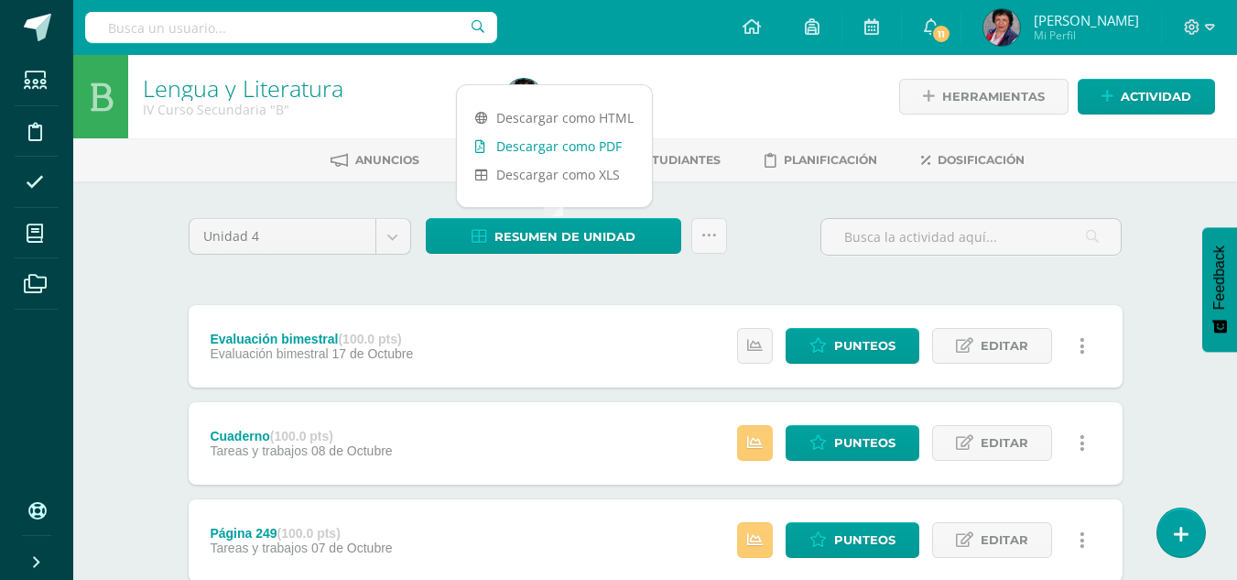
click at [573, 147] on link "Descargar como PDF" at bounding box center [554, 146] width 195 height 28
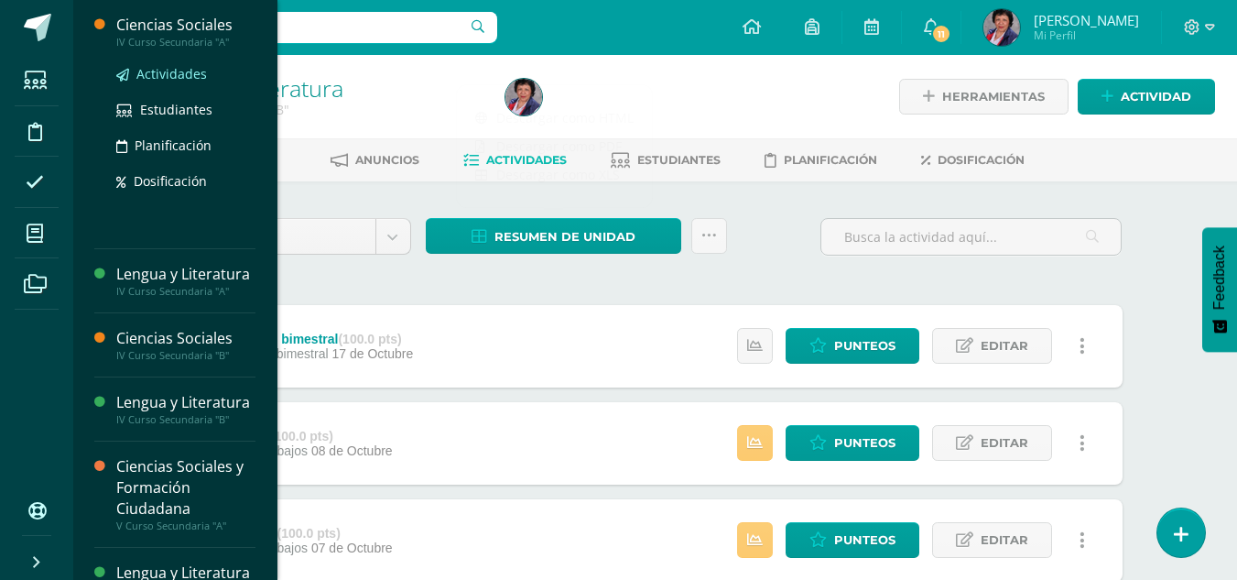
click at [165, 66] on span "Actividades" at bounding box center [171, 73] width 71 height 17
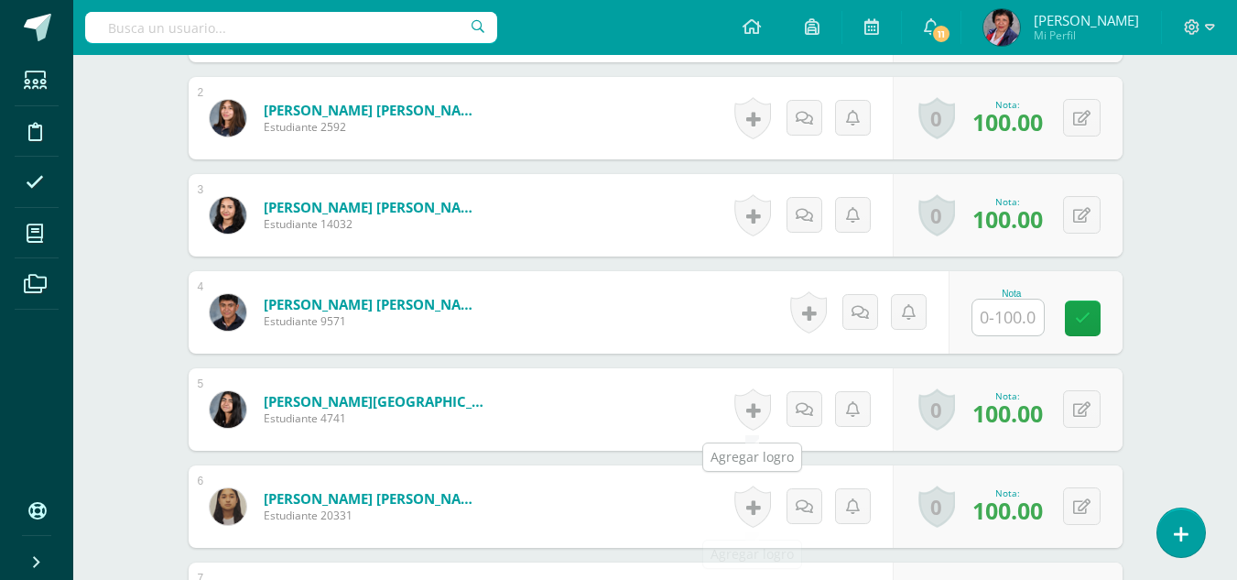
scroll to position [733, 0]
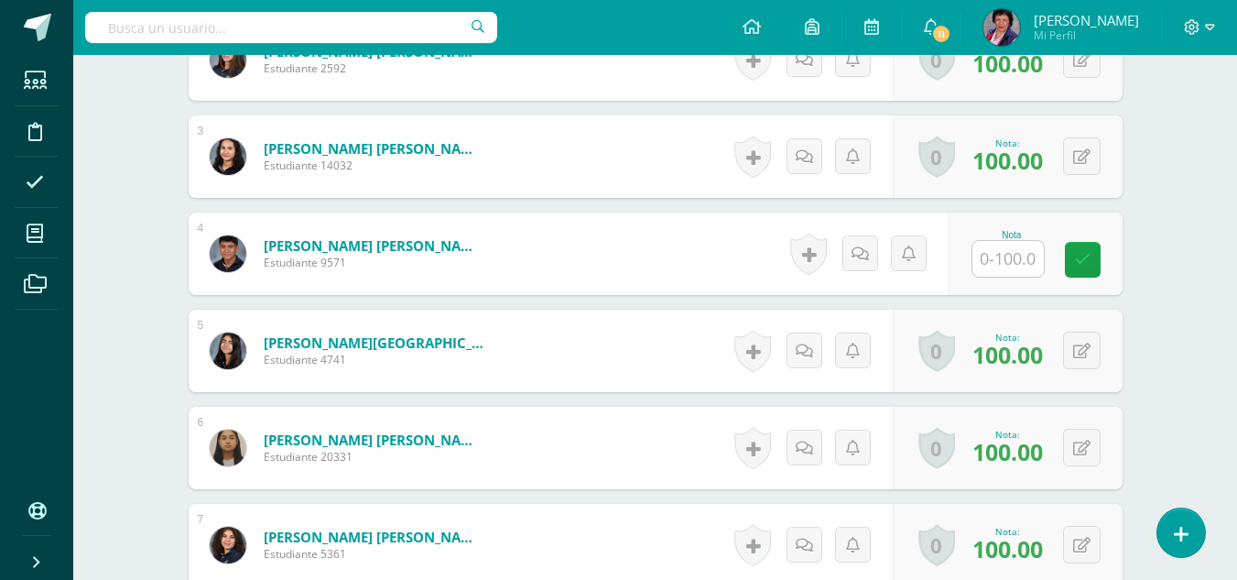
click at [1014, 256] on input "text" at bounding box center [1008, 259] width 71 height 36
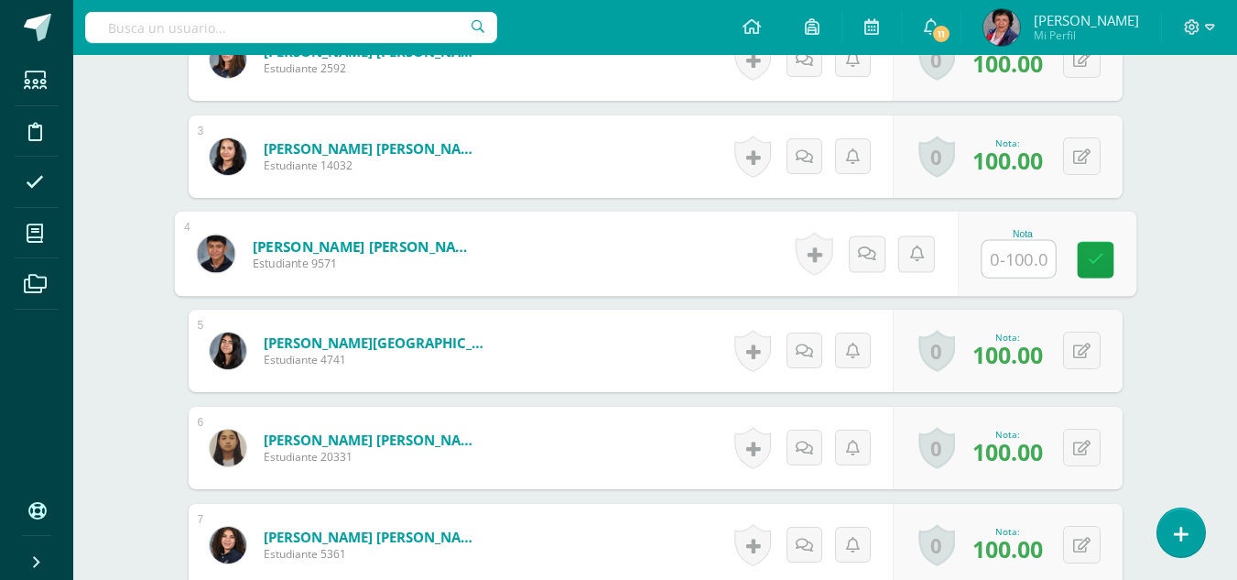
type input "0"
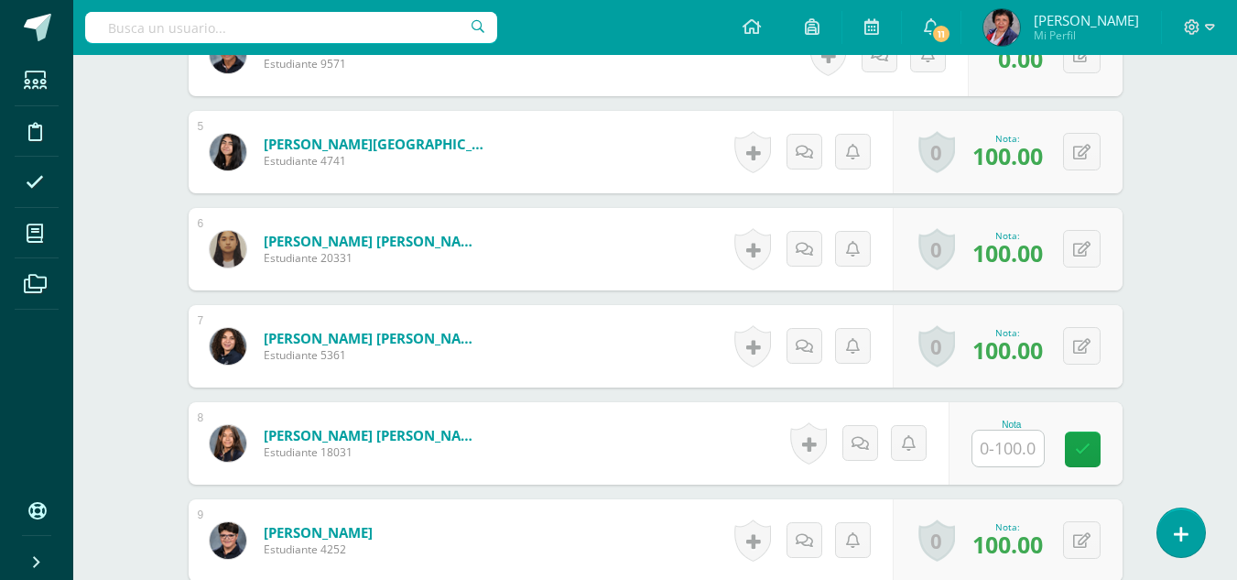
scroll to position [1099, 0]
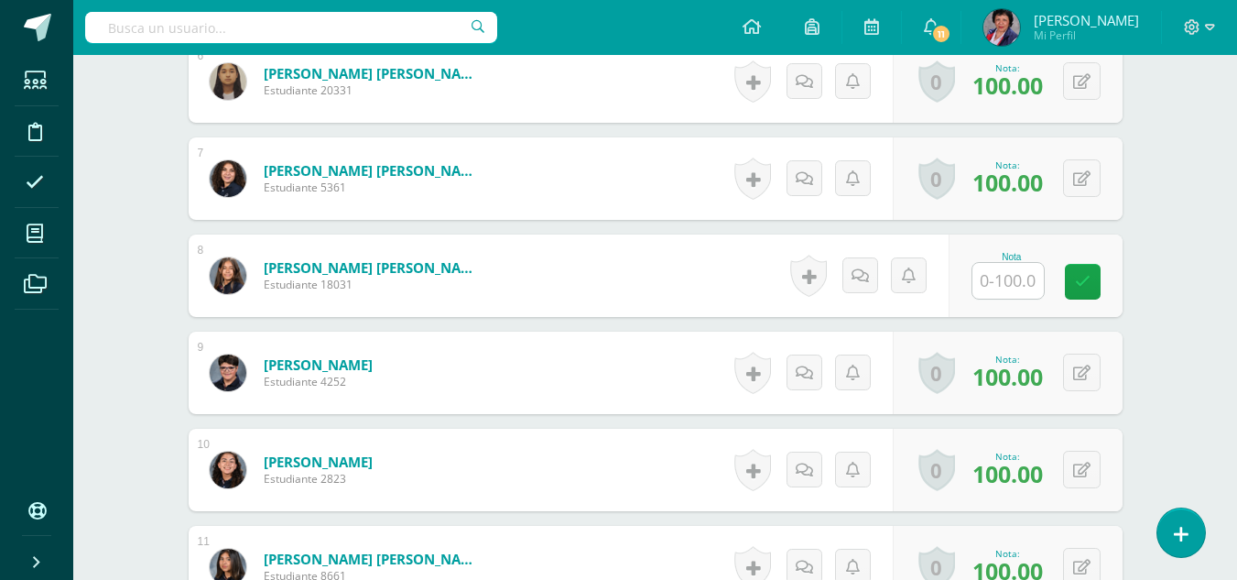
click at [1011, 276] on input "text" at bounding box center [1008, 281] width 71 height 36
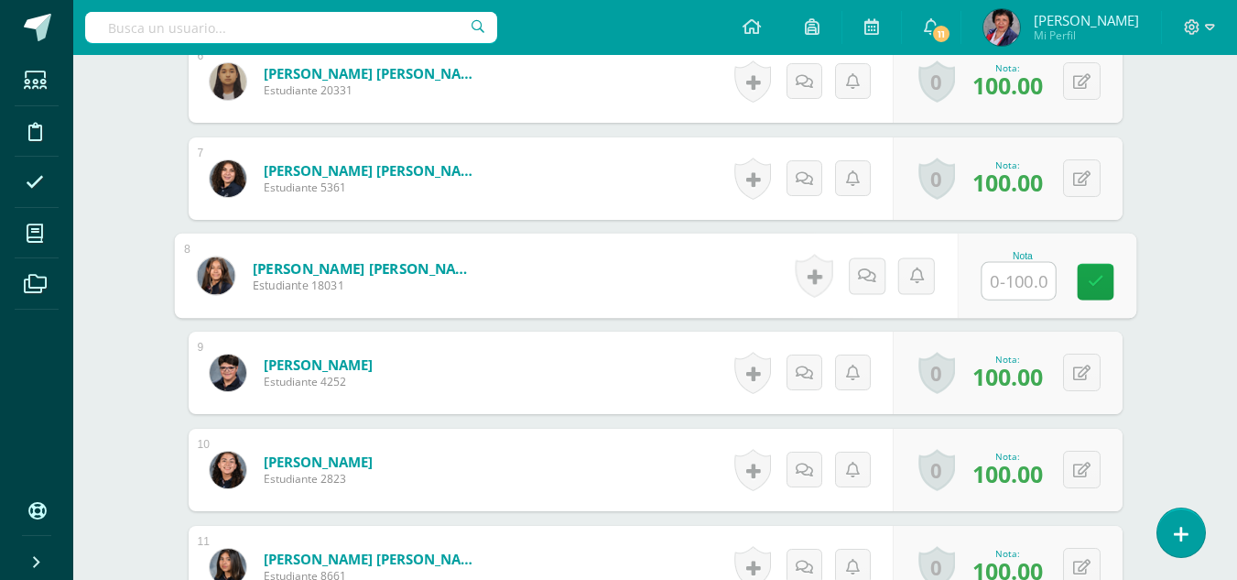
type input "0"
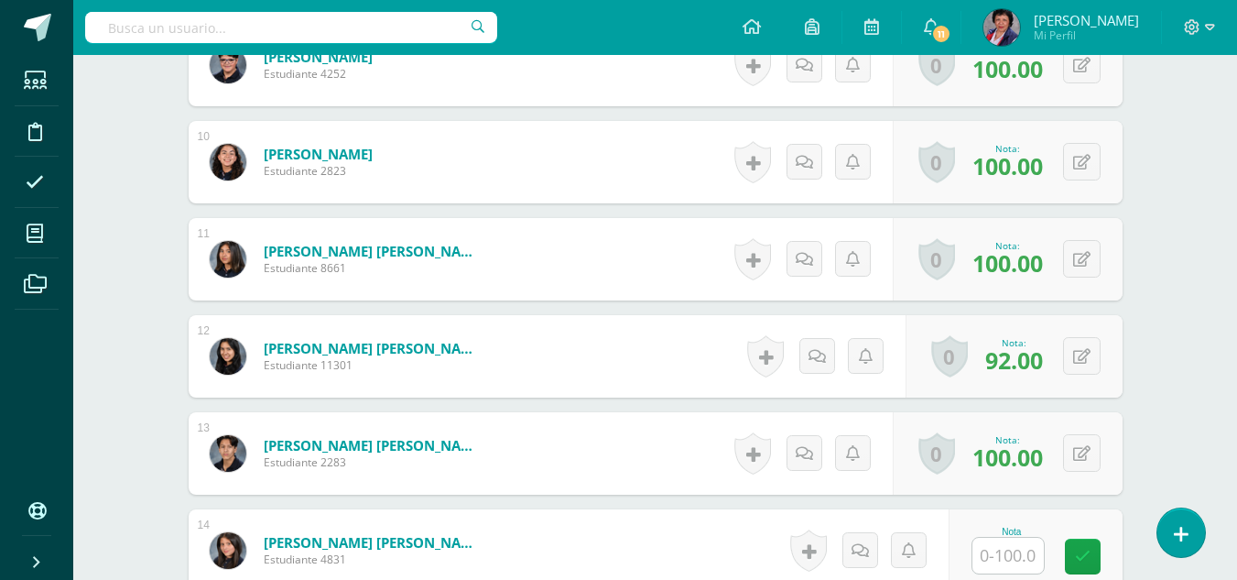
scroll to position [1465, 0]
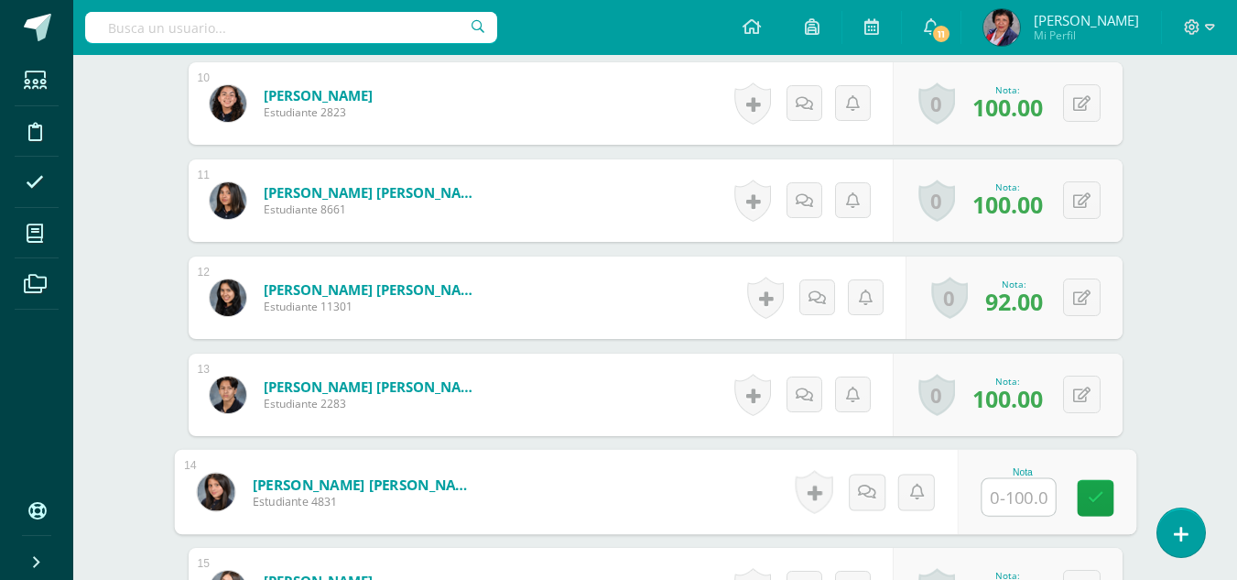
click at [1018, 499] on input "text" at bounding box center [1018, 497] width 73 height 37
type input "0"
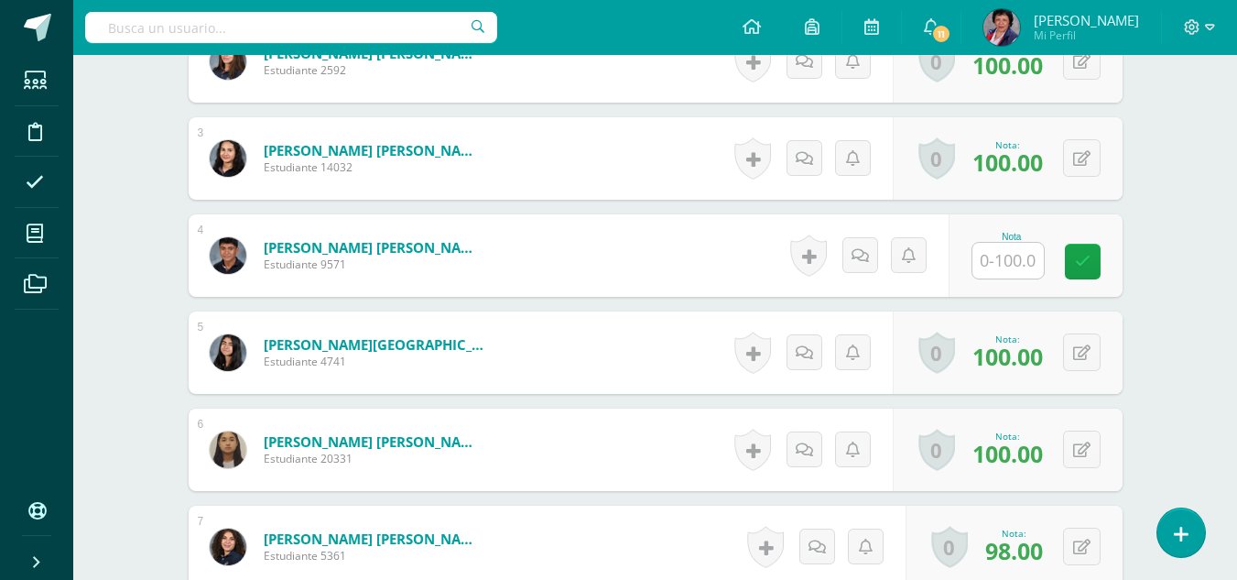
scroll to position [732, 0]
click at [996, 260] on input "text" at bounding box center [1008, 260] width 71 height 36
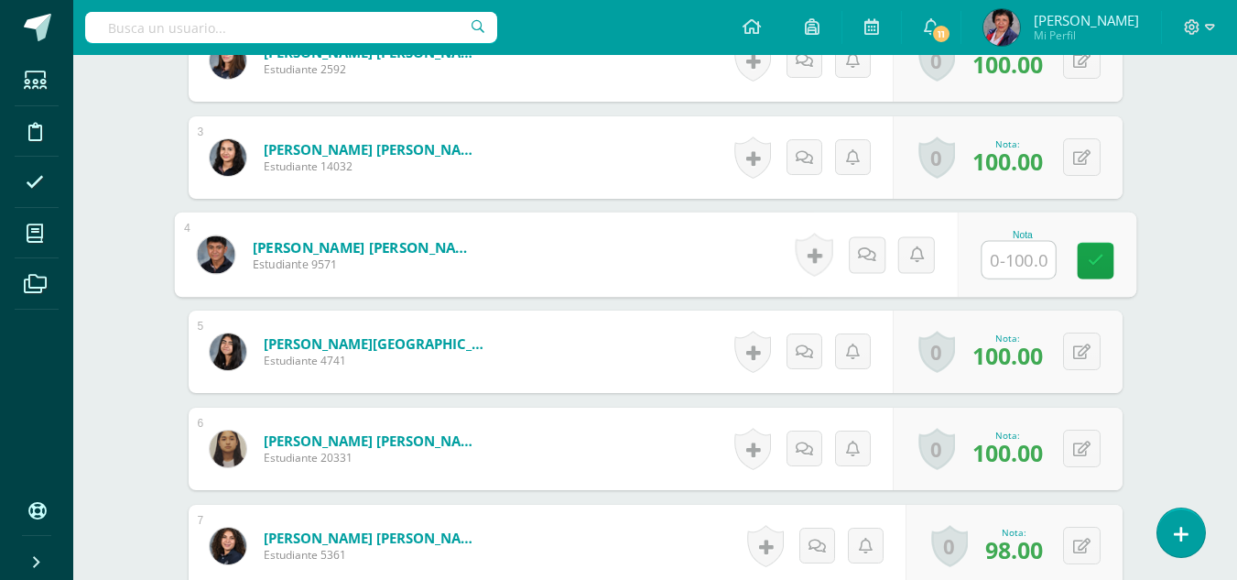
type input "0"
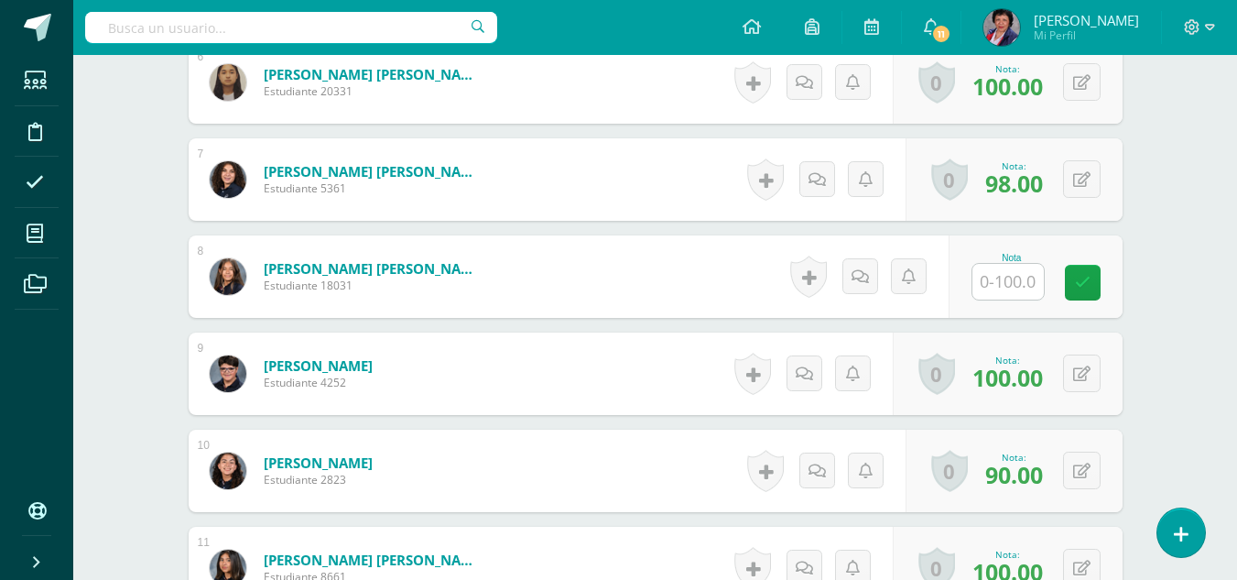
scroll to position [1099, 0]
click at [1007, 289] on input "text" at bounding box center [1008, 281] width 71 height 36
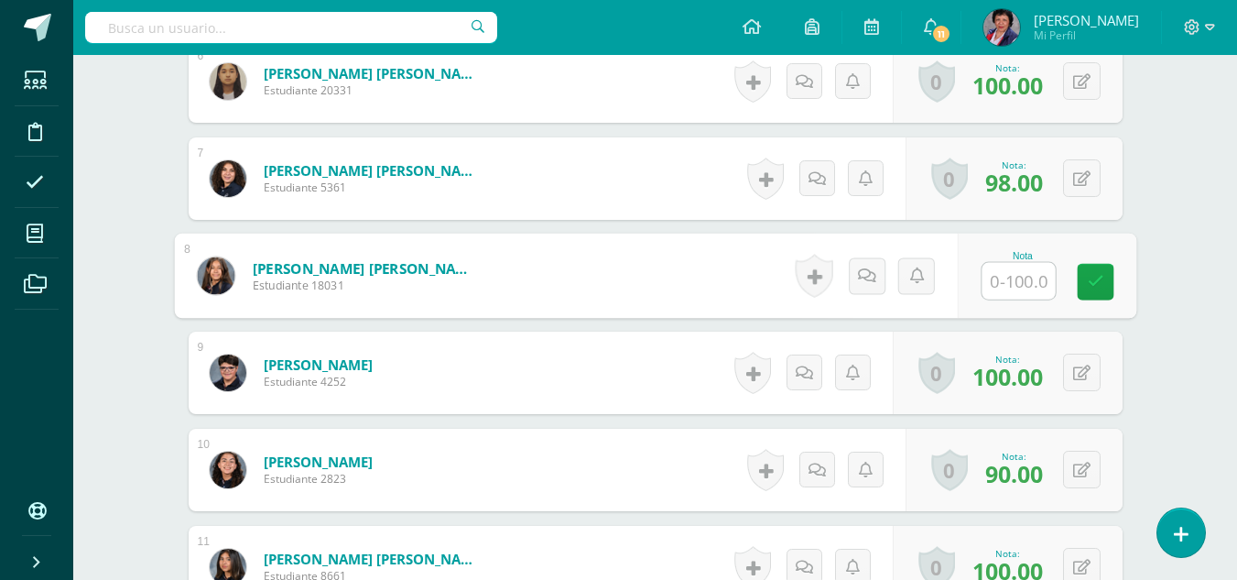
type input "0"
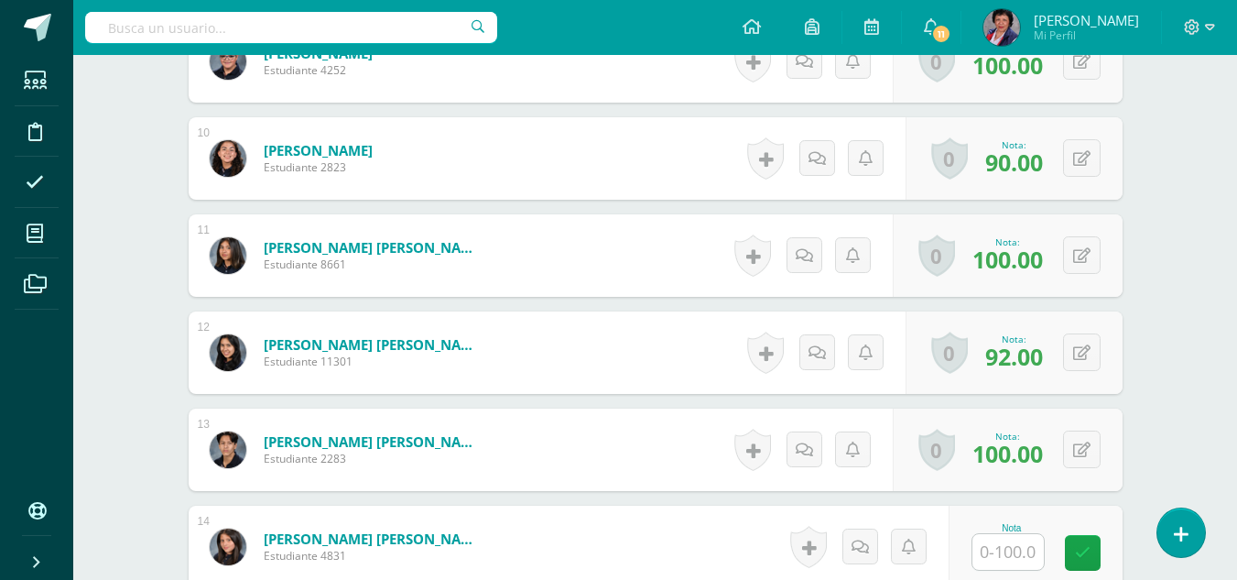
scroll to position [1465, 0]
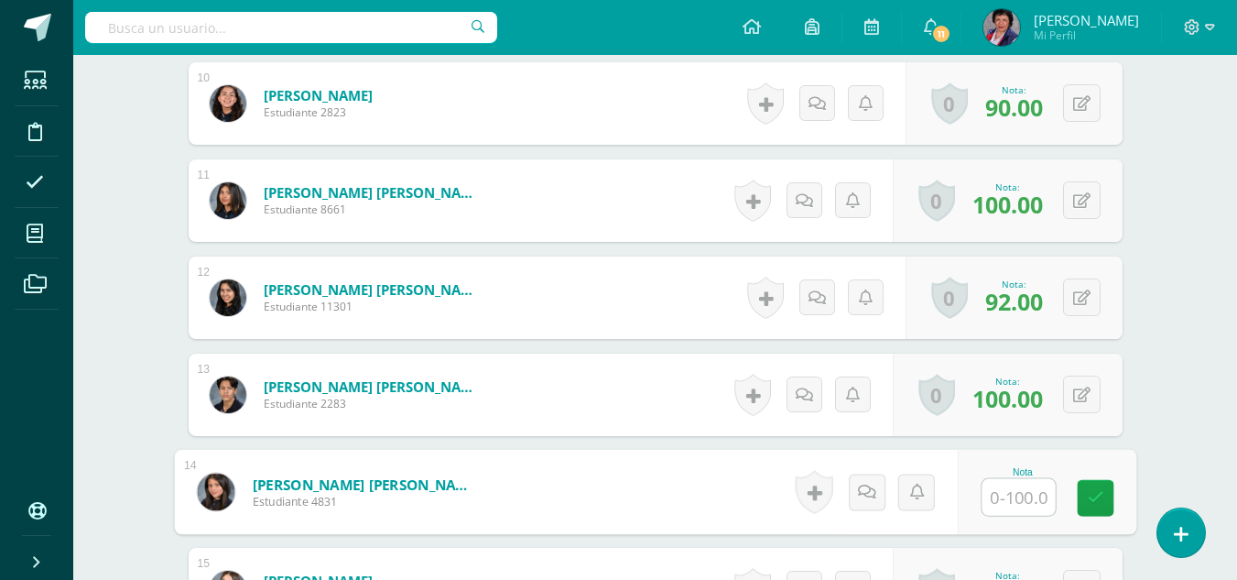
click at [1011, 501] on input "text" at bounding box center [1018, 497] width 73 height 37
type input "0"
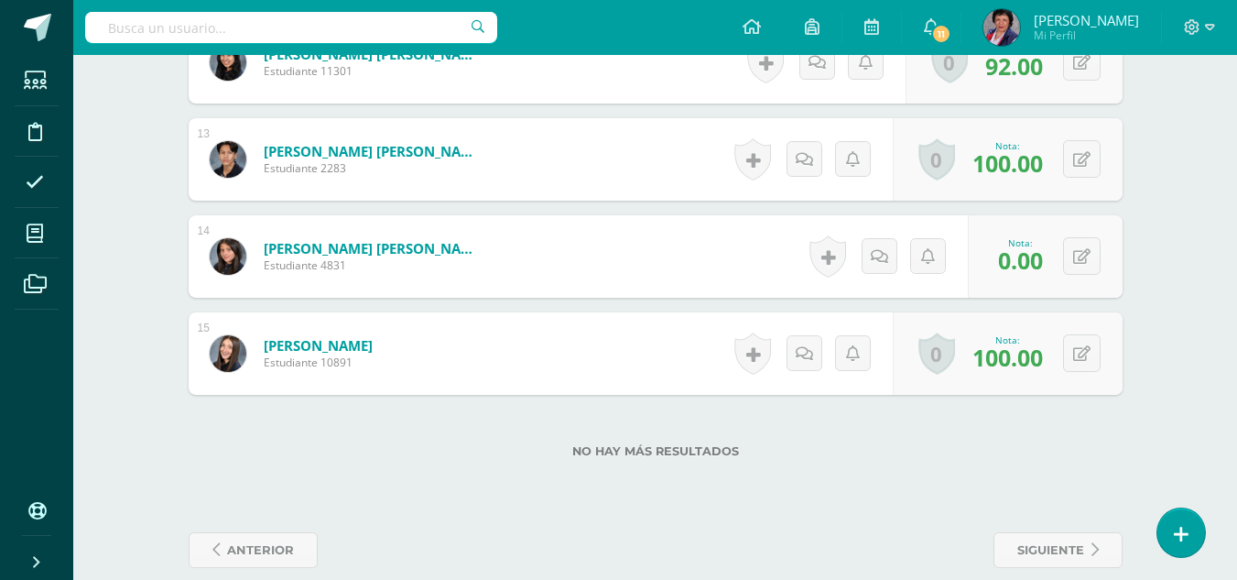
scroll to position [1726, 0]
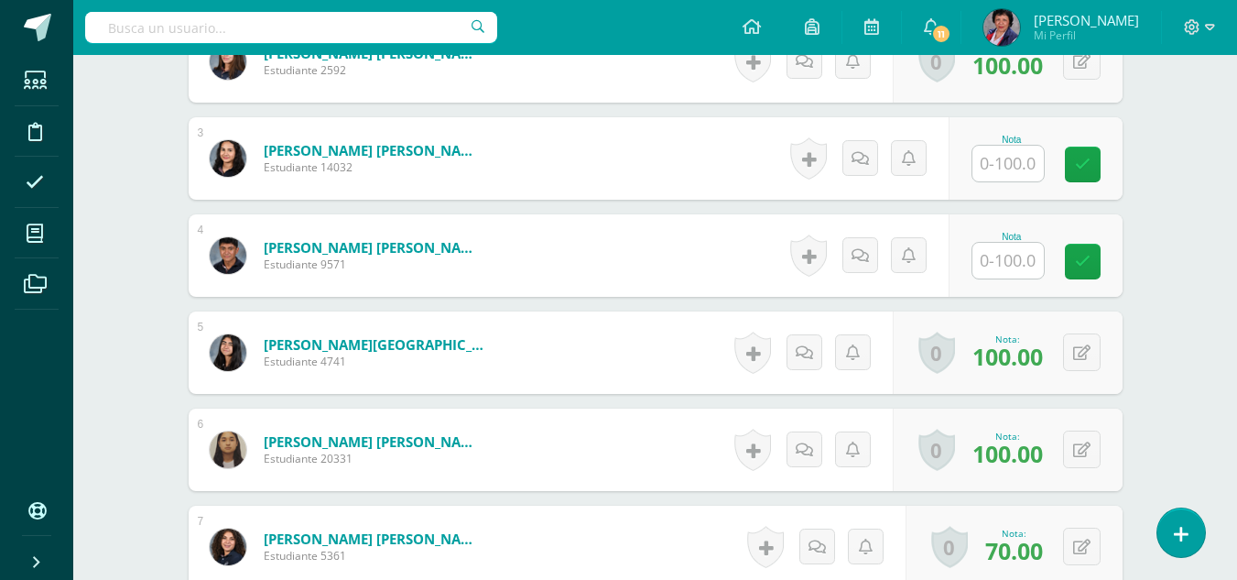
scroll to position [732, 0]
click at [1010, 162] on input "text" at bounding box center [1008, 163] width 71 height 36
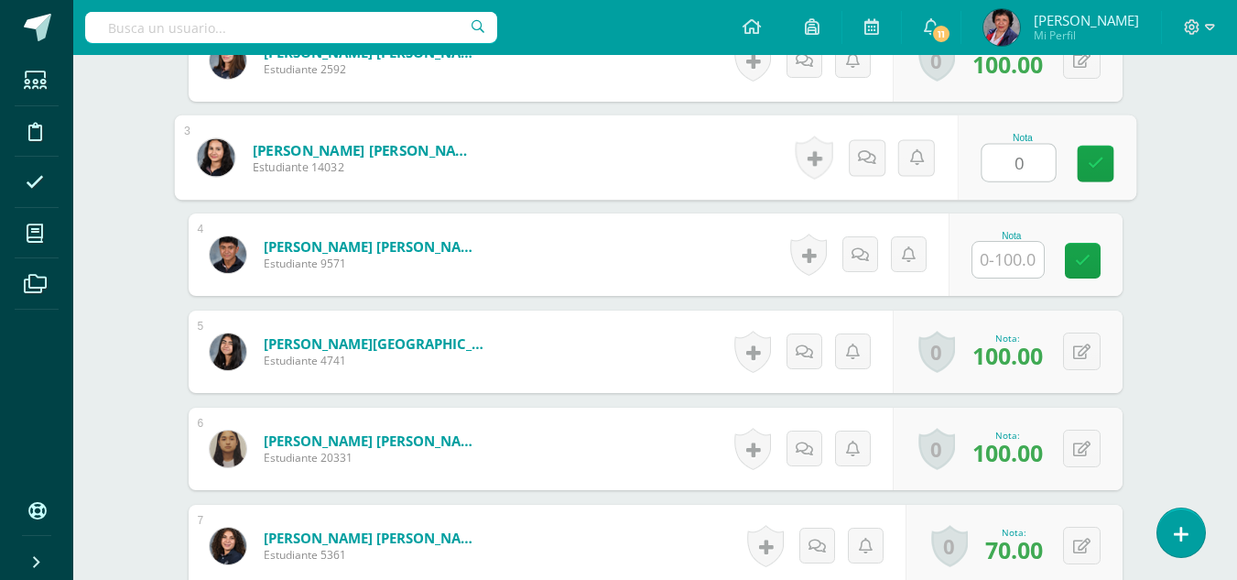
type input "0"
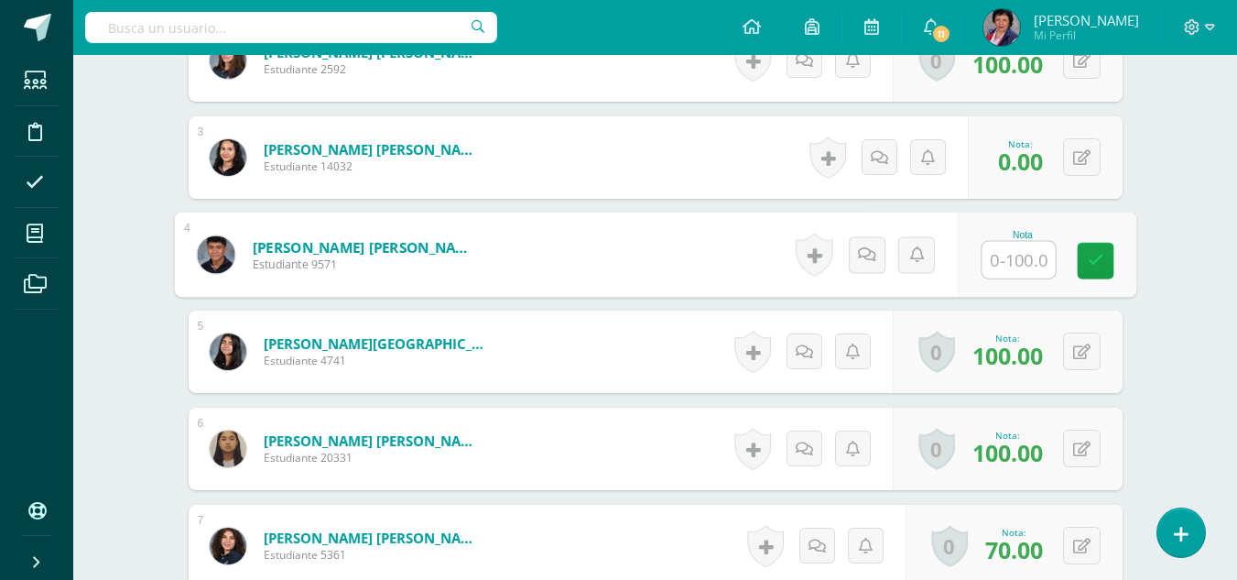
type input "0"
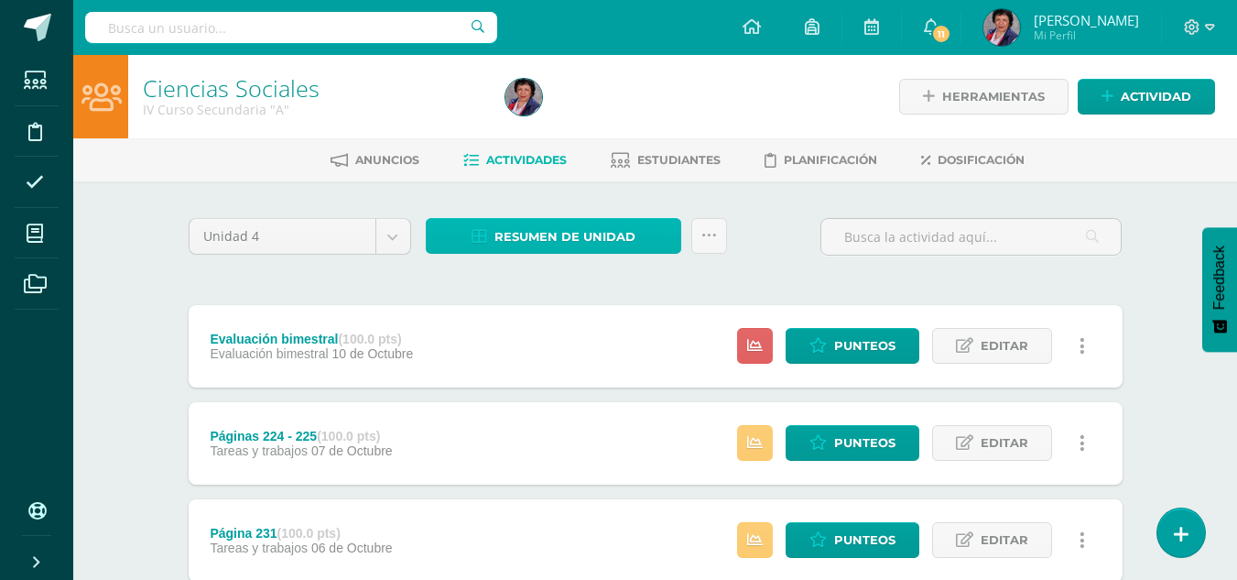
click at [574, 240] on span "Resumen de unidad" at bounding box center [565, 237] width 141 height 34
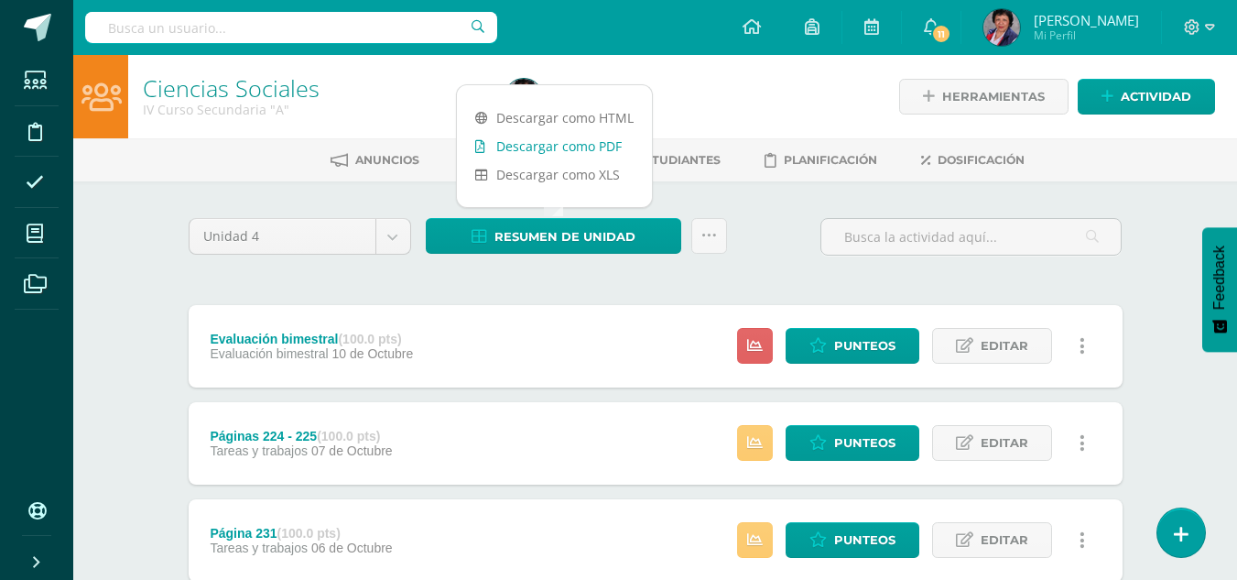
click at [592, 145] on link "Descargar como PDF" at bounding box center [554, 146] width 195 height 28
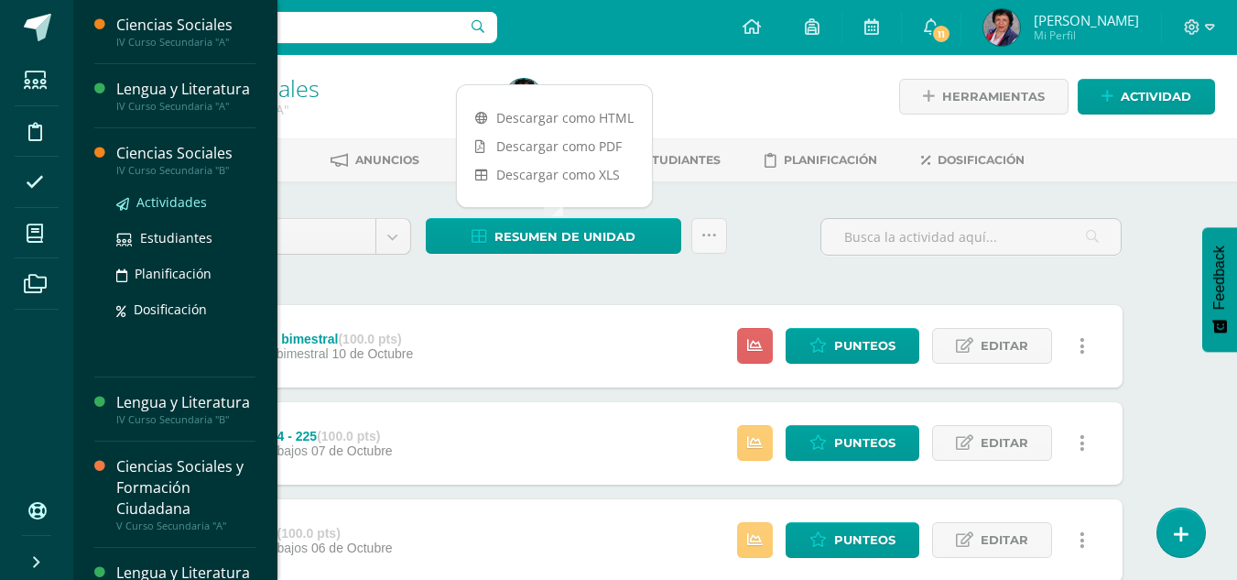
click at [159, 211] on span "Actividades" at bounding box center [171, 201] width 71 height 17
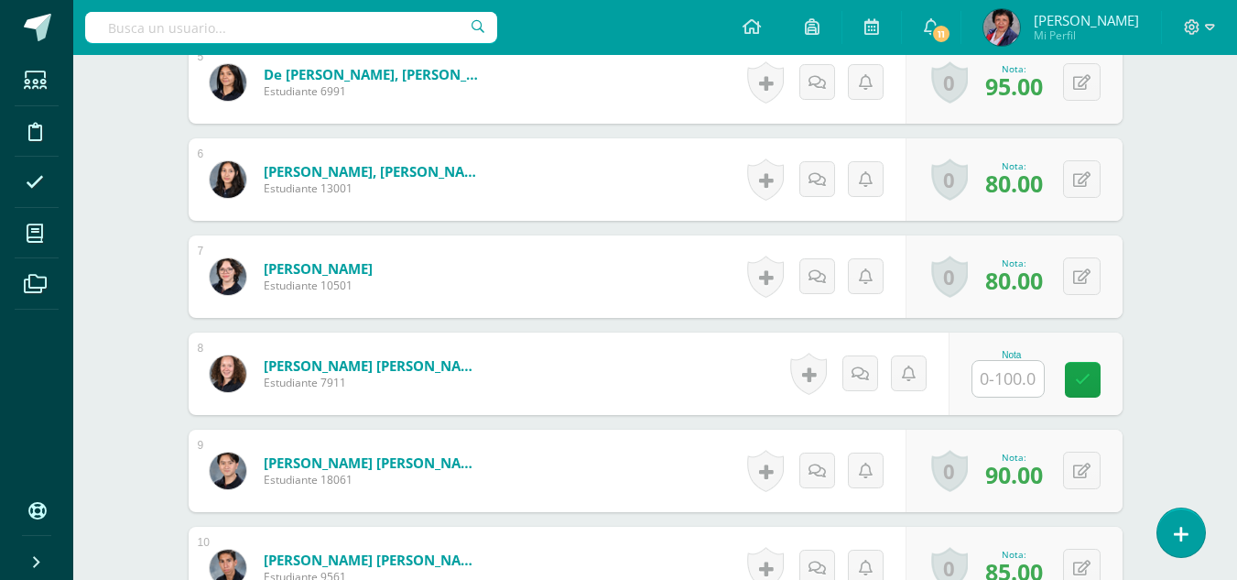
scroll to position [1009, 0]
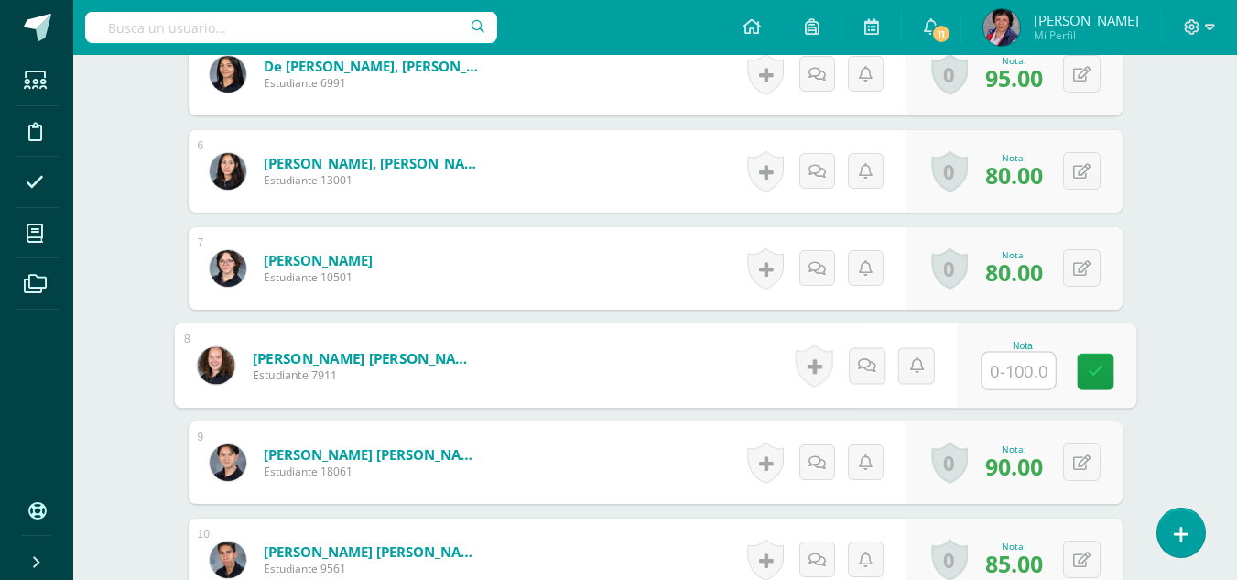
click at [1029, 367] on input "text" at bounding box center [1018, 371] width 73 height 37
type input "80"
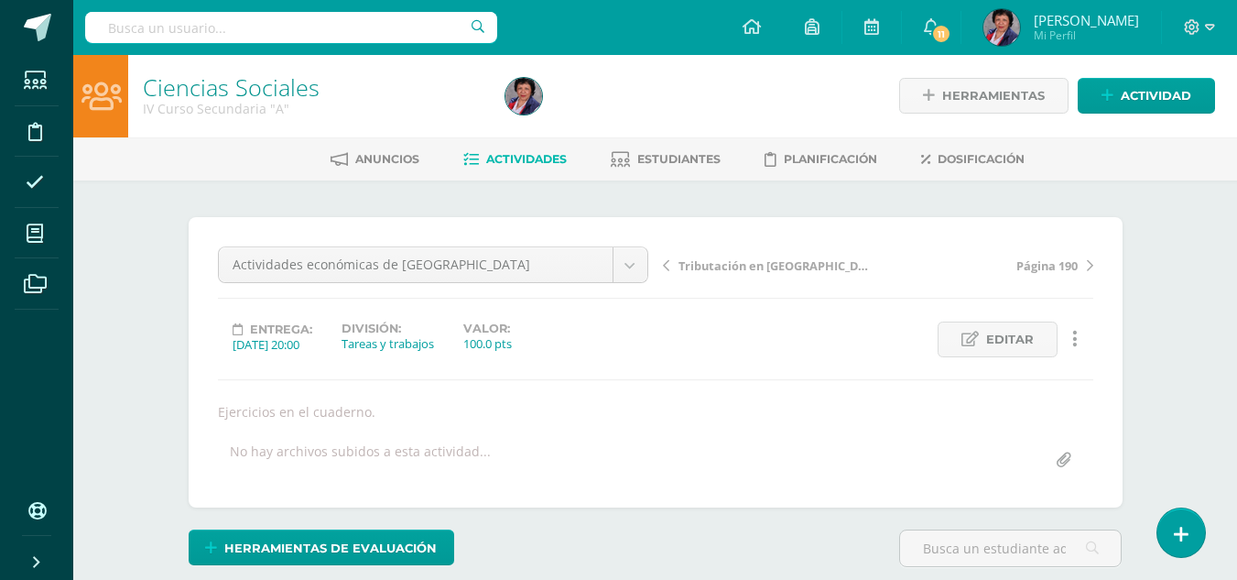
scroll to position [2, 0]
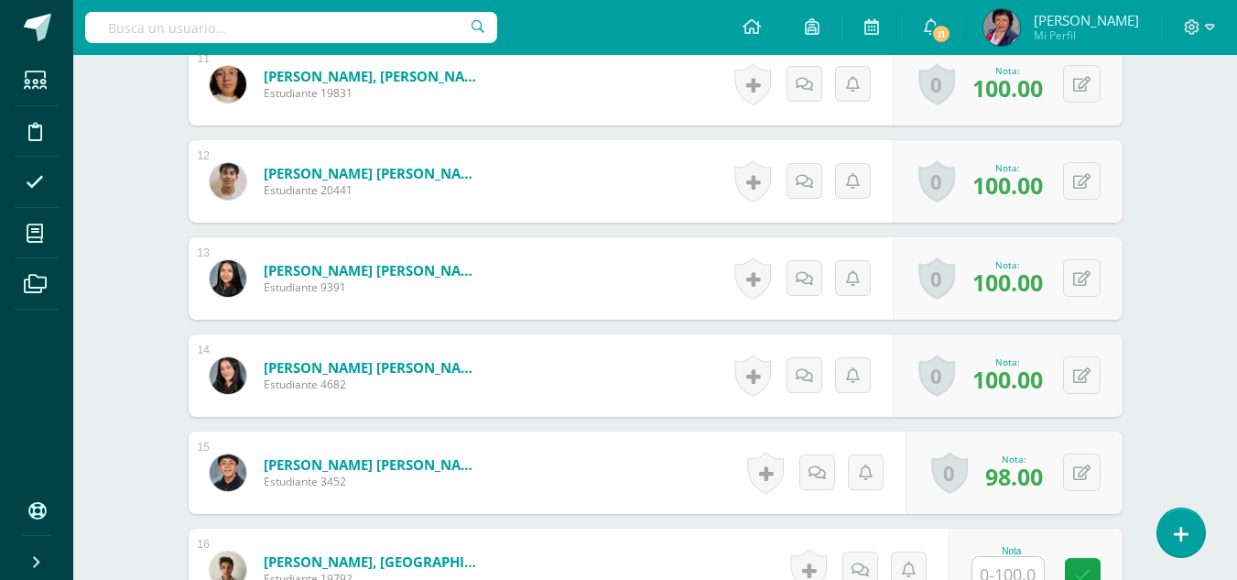
scroll to position [1805, 0]
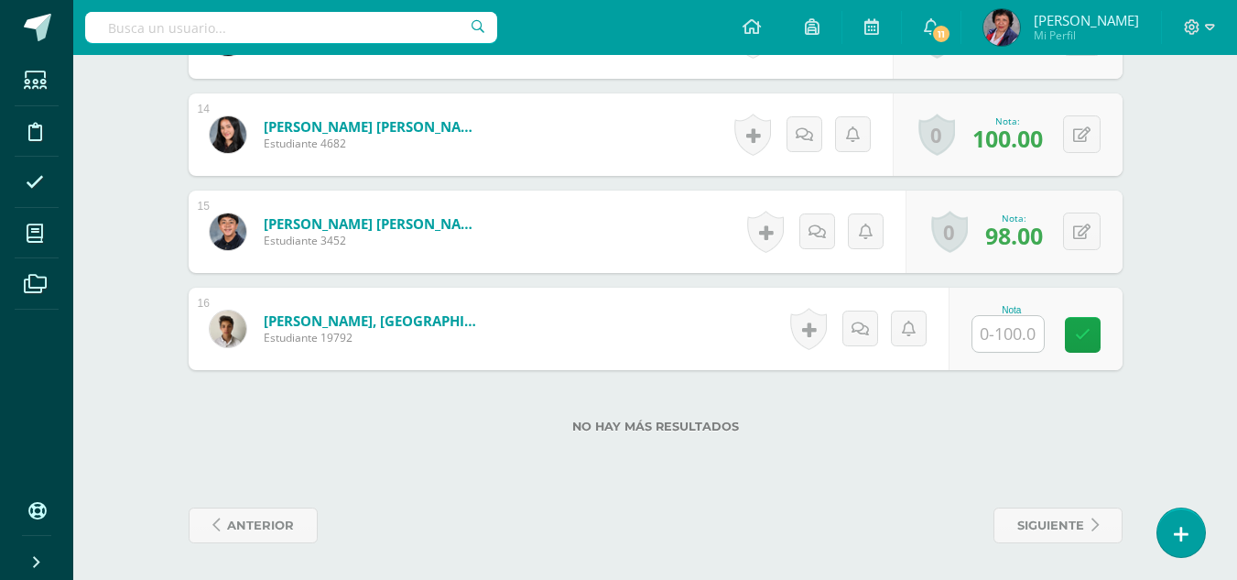
click at [1014, 337] on input "text" at bounding box center [1008, 334] width 71 height 36
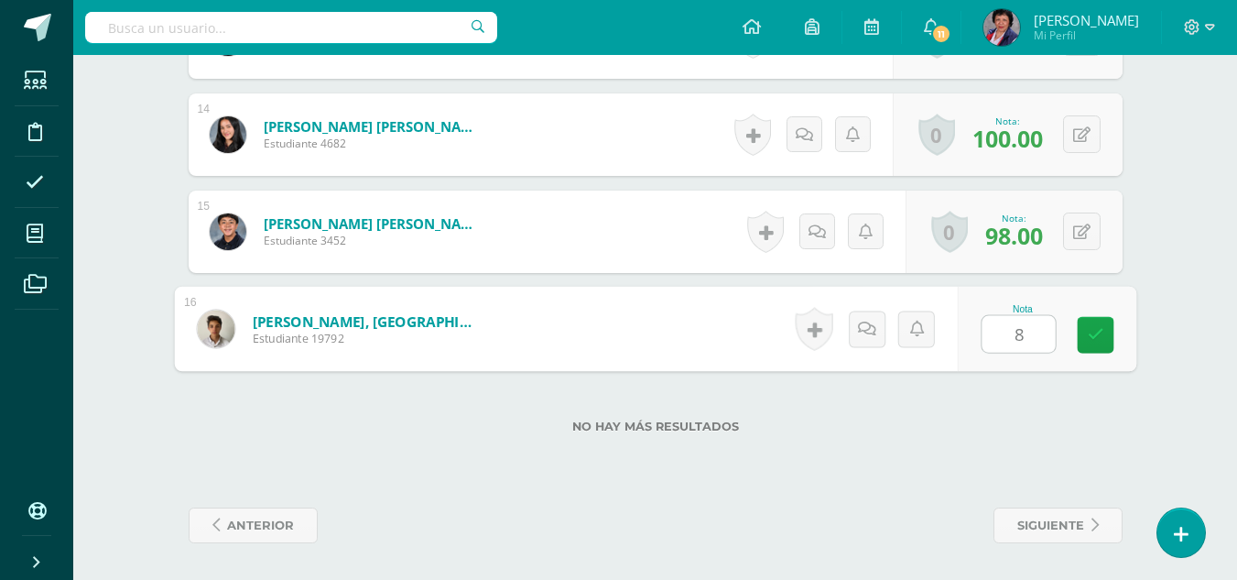
type input "80"
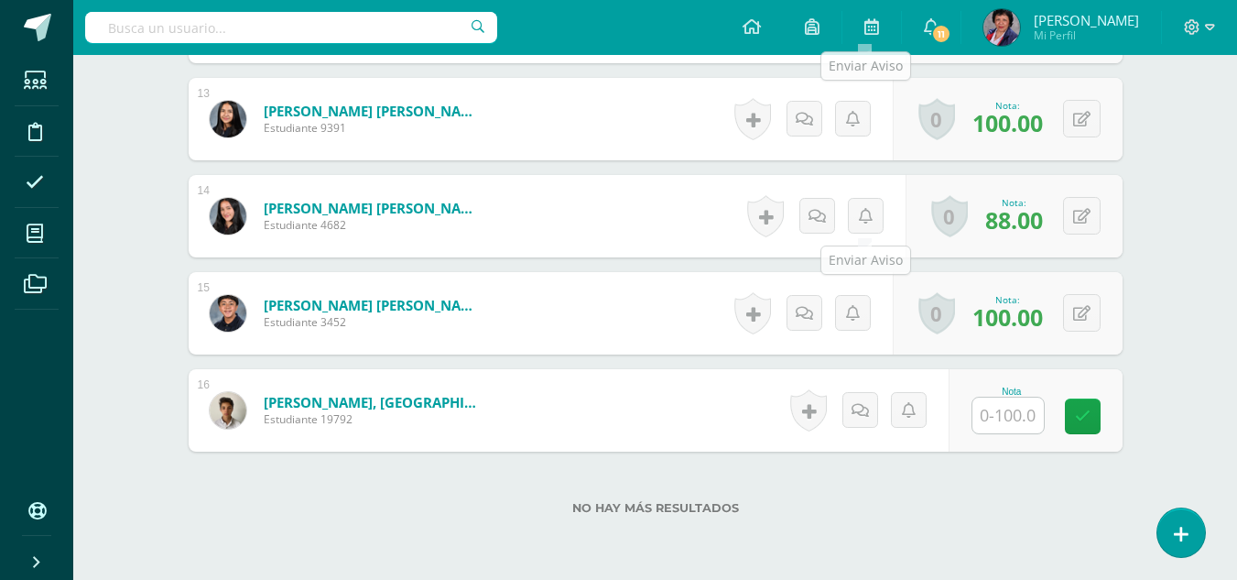
scroll to position [1742, 0]
click at [1018, 410] on input "text" at bounding box center [1008, 415] width 71 height 36
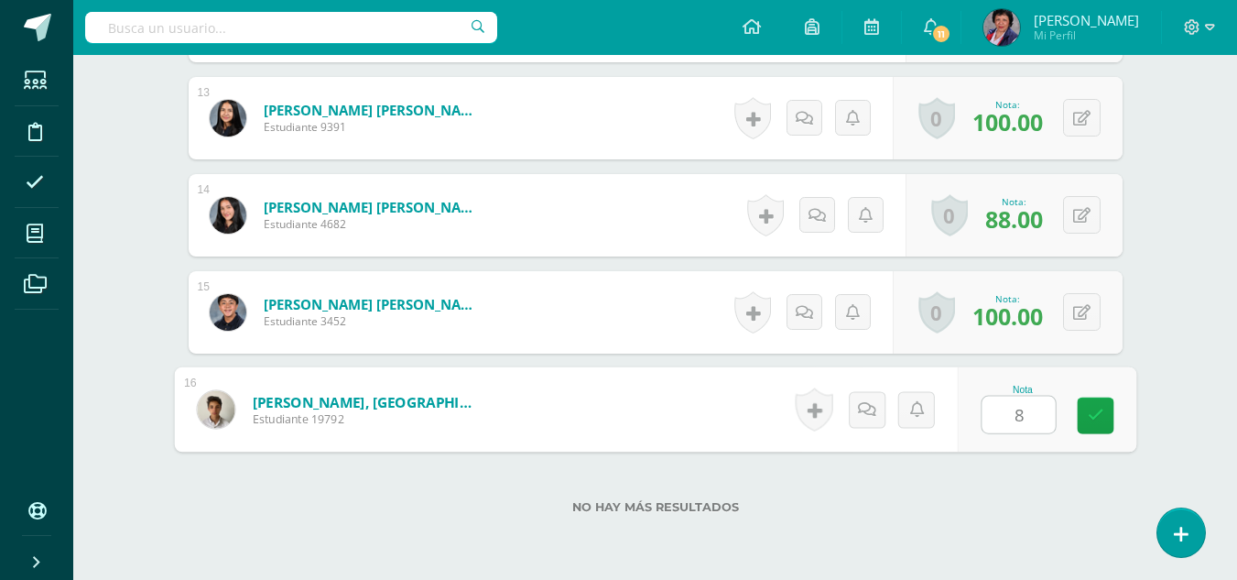
type input "80"
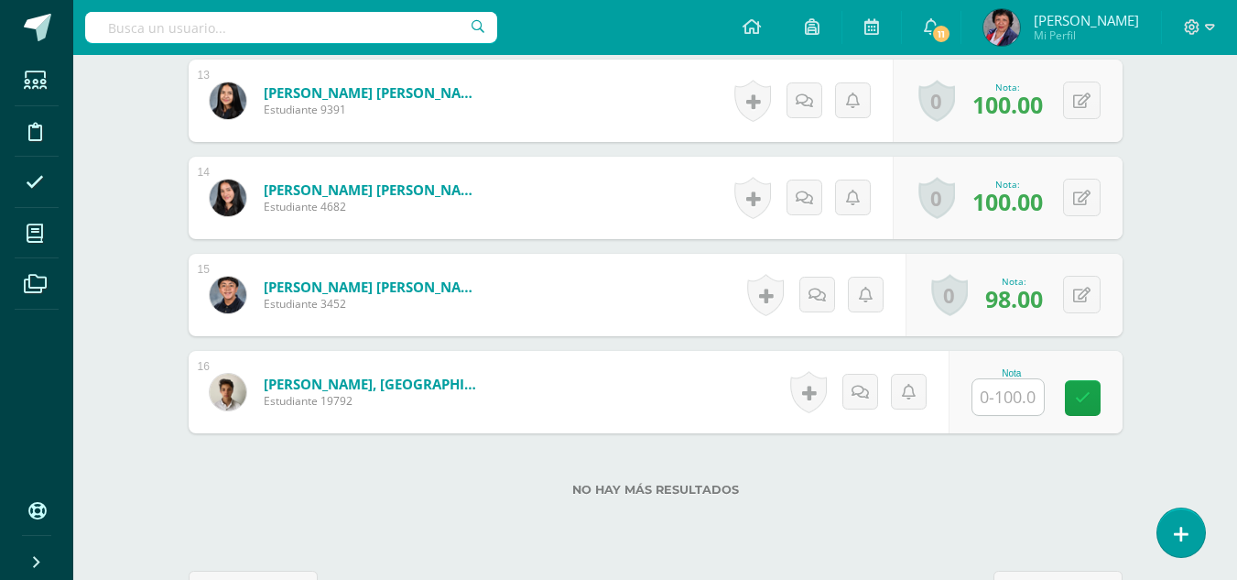
scroll to position [1805, 0]
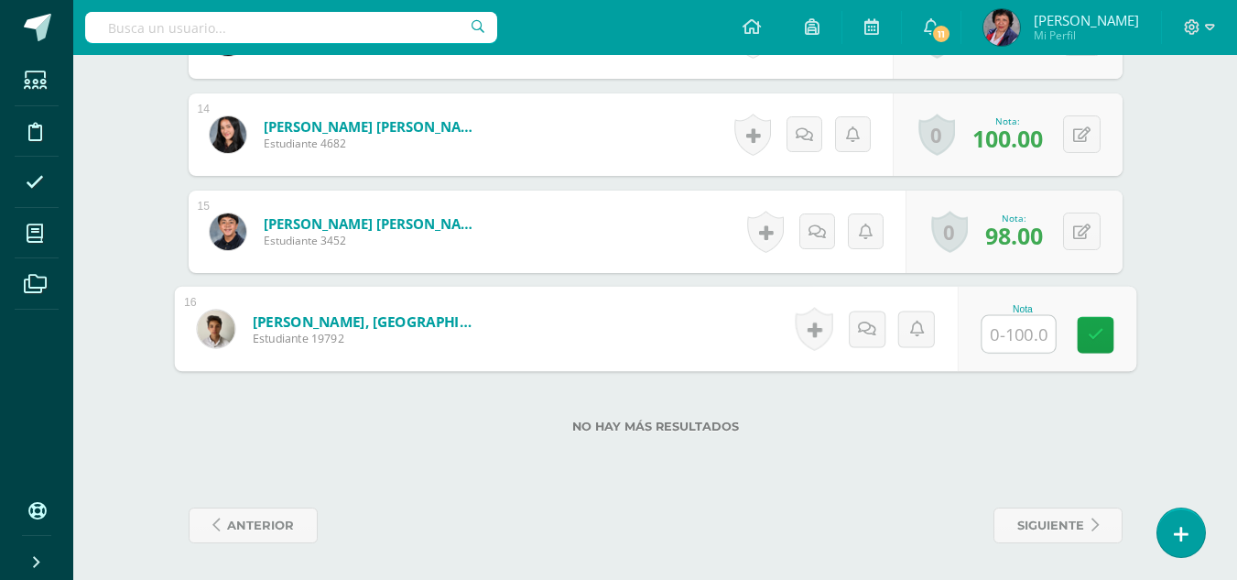
click at [1009, 338] on input "text" at bounding box center [1018, 334] width 73 height 37
type input "90"
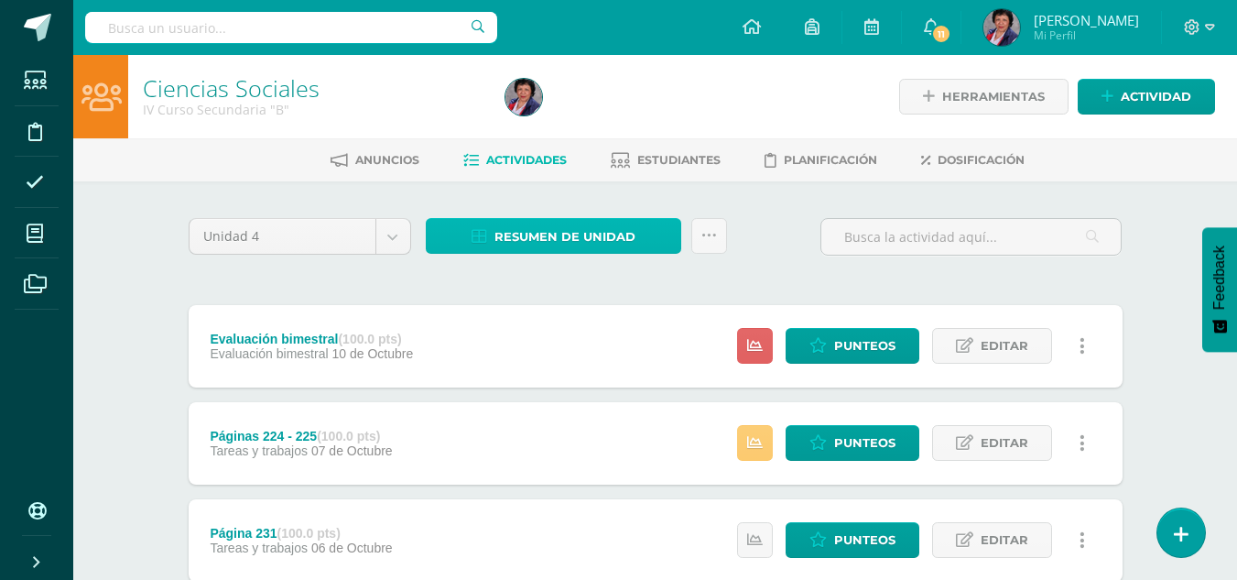
click at [567, 234] on span "Resumen de unidad" at bounding box center [565, 237] width 141 height 34
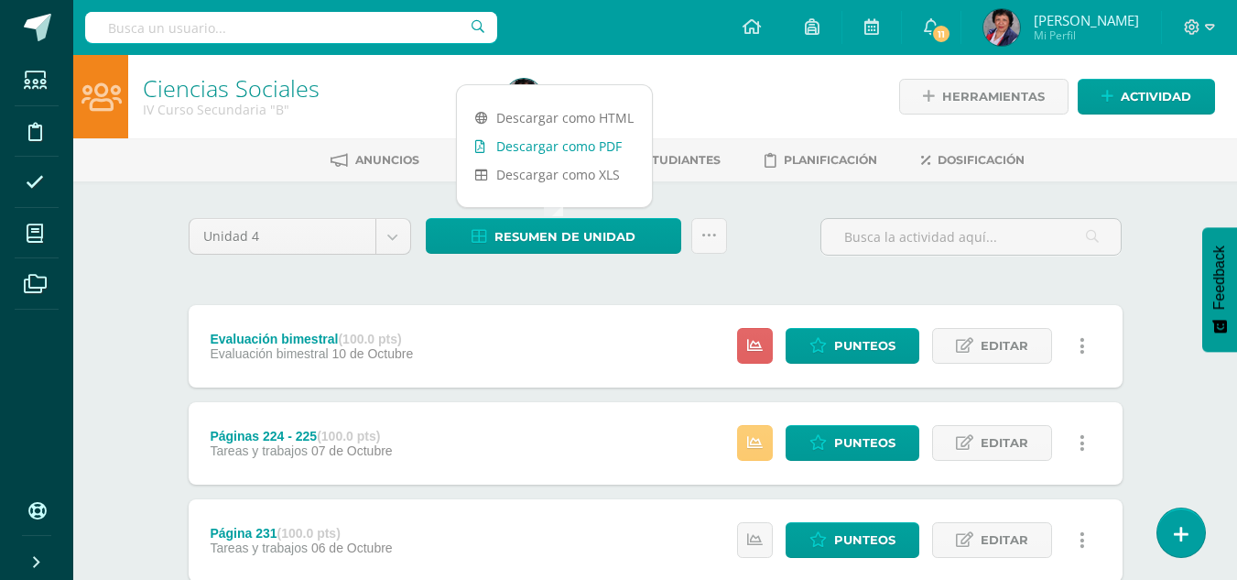
click at [576, 150] on link "Descargar como PDF" at bounding box center [554, 146] width 195 height 28
click at [1207, 21] on icon at bounding box center [1210, 27] width 10 height 16
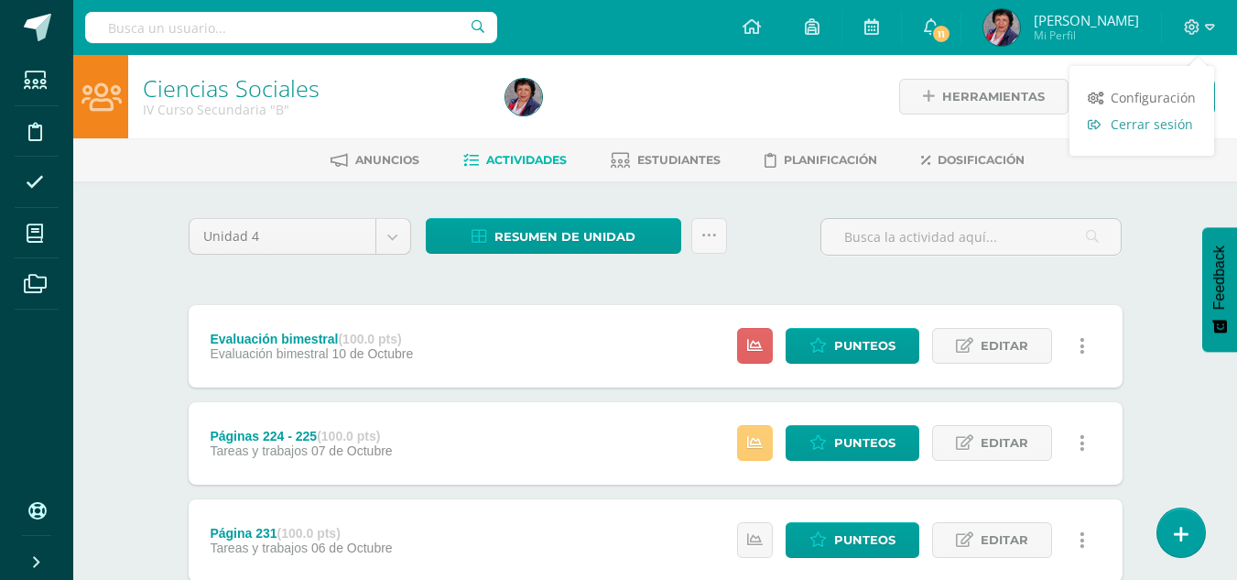
click at [1157, 121] on span "Cerrar sesión" at bounding box center [1152, 123] width 82 height 17
